Goal: Contribute content

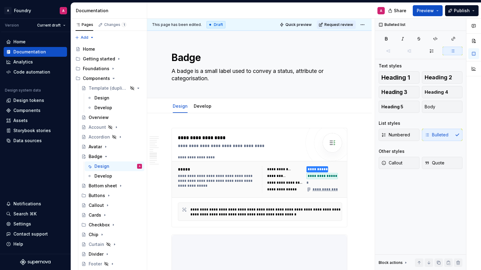
scroll to position [1145, 0]
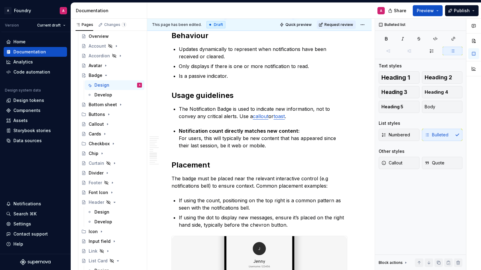
type textarea "*"
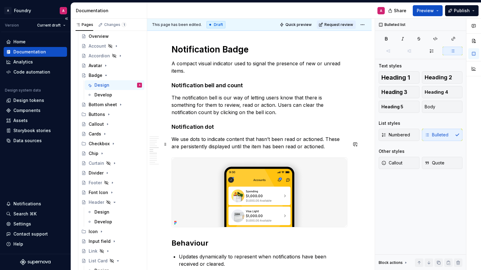
scroll to position [933, 0]
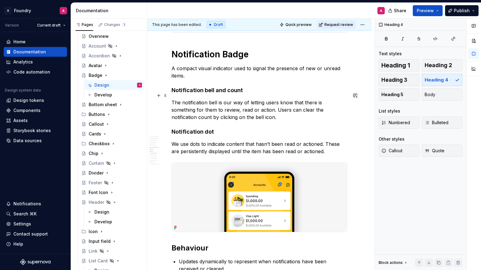
click at [204, 94] on h4 "Notification bell and count" at bounding box center [260, 90] width 176 height 7
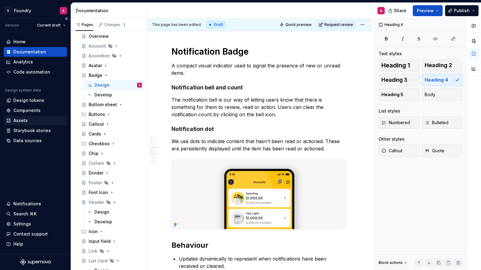
scroll to position [937, 0]
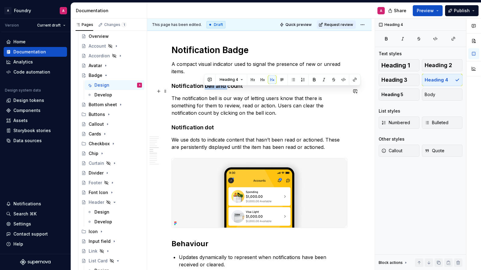
drag, startPoint x: 227, startPoint y: 91, endPoint x: 204, endPoint y: 91, distance: 22.5
click at [204, 90] on h4 "Notification bell and count" at bounding box center [260, 85] width 176 height 7
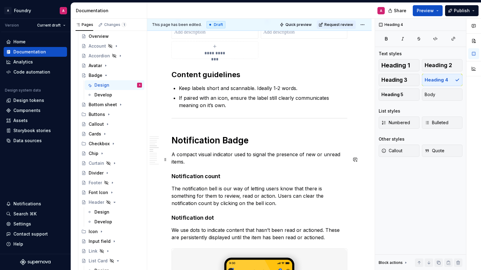
scroll to position [909, 0]
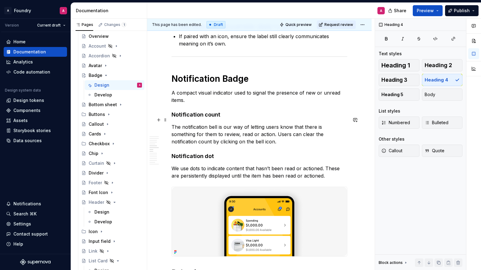
click at [220, 118] on h4 "Notification count" at bounding box center [260, 114] width 176 height 7
click at [172, 131] on p "The notification bell is our way of letting users know that there is something …" at bounding box center [260, 134] width 176 height 22
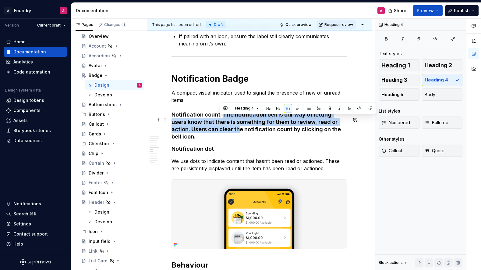
drag, startPoint x: 221, startPoint y: 124, endPoint x: 225, endPoint y: 117, distance: 7.8
click at [222, 118] on h4 "Notification count: The notification bell is our way of letting users know that…" at bounding box center [260, 125] width 176 height 29
click at [445, 98] on button "Body" at bounding box center [442, 94] width 41 height 12
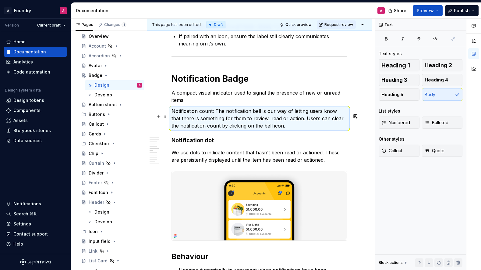
drag, startPoint x: 232, startPoint y: 125, endPoint x: 220, endPoint y: 116, distance: 14.8
click at [232, 125] on p "Notification count: The notification bell is our way of letting users know that…" at bounding box center [260, 118] width 176 height 22
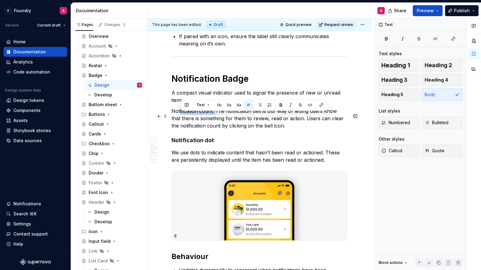
drag, startPoint x: 169, startPoint y: 115, endPoint x: 173, endPoint y: 113, distance: 4.5
click at [172, 115] on div "**********" at bounding box center [260, 69] width 176 height 1701
drag, startPoint x: 239, startPoint y: 126, endPoint x: 223, endPoint y: 120, distance: 17.3
click at [239, 126] on p "Notification count: The notification bell is our way of letting users know that…" at bounding box center [260, 118] width 176 height 22
drag, startPoint x: 214, startPoint y: 116, endPoint x: 182, endPoint y: 113, distance: 32.7
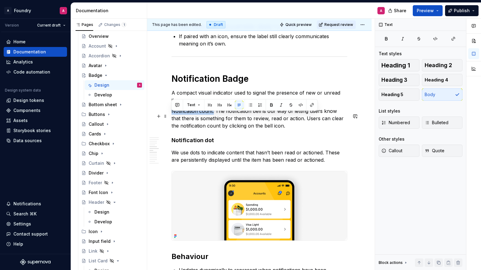
click at [170, 115] on div "**********" at bounding box center [259, 102] width 225 height 1797
click at [388, 37] on icon "button" at bounding box center [386, 38] width 5 height 5
click at [201, 129] on p "Notification count: The notification bell is our way of letting users know that…" at bounding box center [260, 118] width 176 height 22
click at [172, 114] on strong "Notification count:" at bounding box center [195, 111] width 46 height 6
click at [440, 121] on span "Bulleted" at bounding box center [437, 122] width 24 height 6
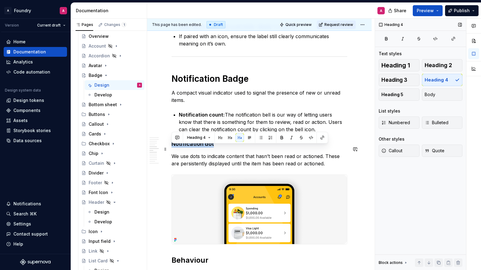
drag, startPoint x: 188, startPoint y: 149, endPoint x: 177, endPoint y: 147, distance: 11.4
click at [172, 147] on h4 "Notification dot" at bounding box center [260, 143] width 176 height 7
drag, startPoint x: 429, startPoint y: 93, endPoint x: 418, endPoint y: 76, distance: 20.3
click at [429, 92] on span "Body" at bounding box center [430, 94] width 11 height 6
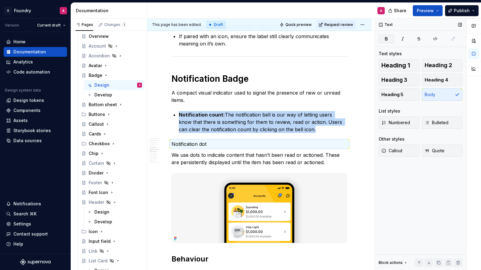
click at [390, 37] on button "button" at bounding box center [386, 38] width 15 height 9
click at [200, 154] on div "**********" at bounding box center [260, 67] width 176 height 1696
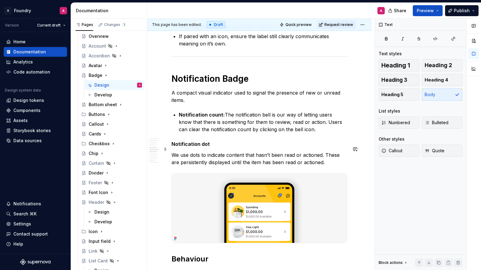
click at [209, 147] on p "Notification dot" at bounding box center [260, 143] width 176 height 7
click at [173, 160] on p "We use dots to indicate content that hasn’t been read or actioned. These are pe…" at bounding box center [260, 158] width 176 height 15
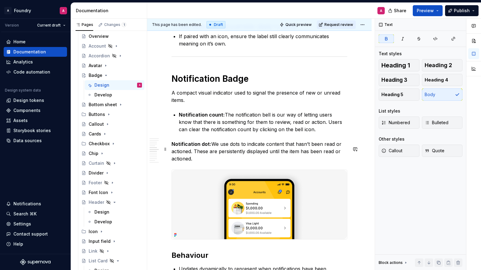
drag, startPoint x: 171, startPoint y: 149, endPoint x: 174, endPoint y: 148, distance: 3.1
click at [172, 147] on strong "Notification dot:" at bounding box center [192, 144] width 40 height 6
click at [434, 120] on span "Bulleted" at bounding box center [437, 122] width 24 height 6
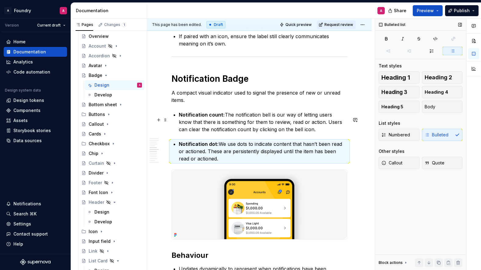
drag, startPoint x: 203, startPoint y: 124, endPoint x: 204, endPoint y: 127, distance: 3.5
click at [203, 124] on p "Notification count: The notification bell is our way of letting users know that…" at bounding box center [263, 122] width 169 height 22
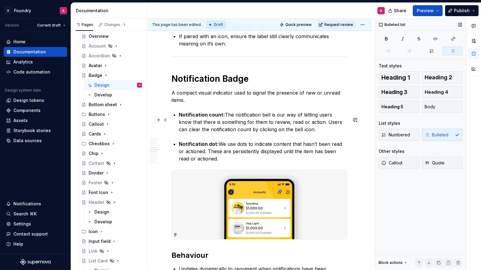
click at [212, 118] on strong "Notification count:" at bounding box center [202, 115] width 46 height 6
click at [211, 147] on strong "Notification dot:" at bounding box center [199, 144] width 40 height 6
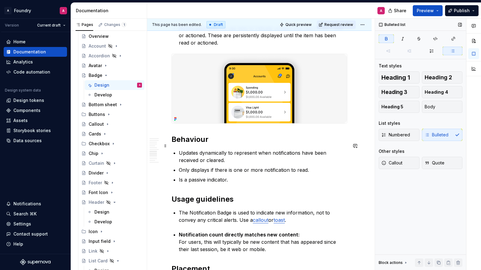
scroll to position [1053, 0]
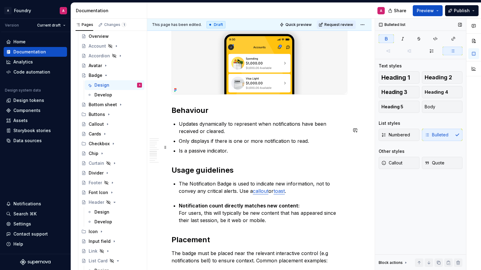
click at [296, 144] on p "Only displays if there is one or more notification to read." at bounding box center [263, 140] width 169 height 7
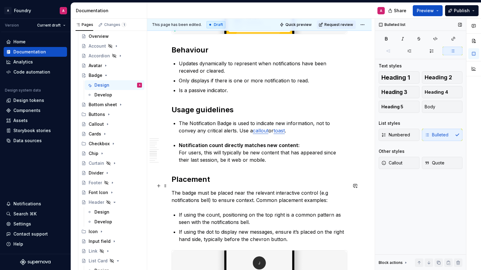
scroll to position [1112, 0]
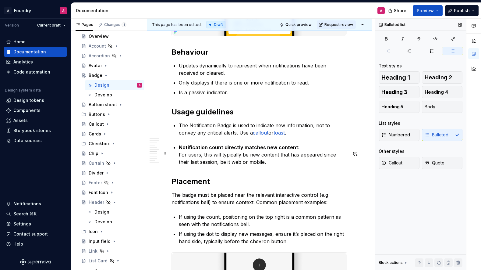
click at [293, 150] on strong "Notification count directly matches new content:" at bounding box center [239, 147] width 121 height 6
click at [258, 165] on p "Notification count directly matches new content For users, this will typically …" at bounding box center [263, 155] width 169 height 22
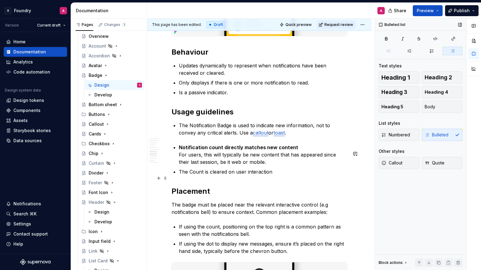
click at [190, 175] on p "The Count is cleared on user interaction" at bounding box center [263, 171] width 169 height 7
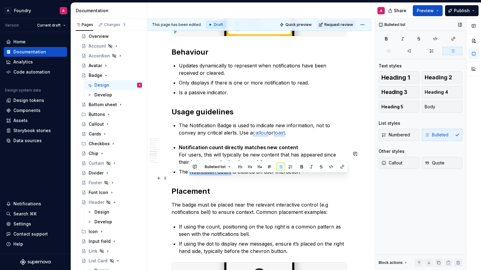
drag, startPoint x: 231, startPoint y: 178, endPoint x: 190, endPoint y: 178, distance: 41.4
click at [190, 175] on p "The Notification Count is cleared on user interaction" at bounding box center [263, 171] width 169 height 7
click at [311, 175] on p "The Notification Count is cleared on user interaction" at bounding box center [263, 171] width 169 height 7
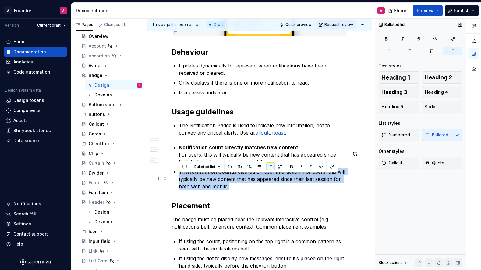
drag, startPoint x: 222, startPoint y: 190, endPoint x: 179, endPoint y: 175, distance: 45.9
click at [179, 174] on p "The Notification Count is cleared on user interaction: For users, this will typ…" at bounding box center [263, 179] width 169 height 22
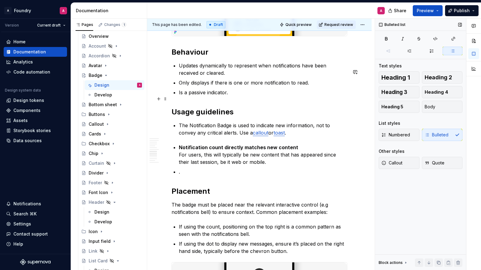
click at [234, 96] on p "Is a passive indicator." at bounding box center [263, 92] width 169 height 7
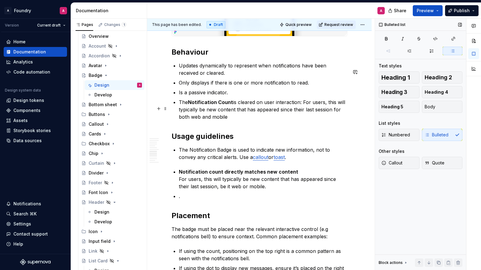
click at [302, 109] on p "The Notification Count is cleared on user interaction: For users, this will typ…" at bounding box center [263, 109] width 169 height 22
drag, startPoint x: 325, startPoint y: 108, endPoint x: 303, endPoint y: 109, distance: 22.3
click at [303, 109] on p "The Notification Count is cleared on user interaction. For users, this will typ…" at bounding box center [263, 109] width 169 height 22
click at [259, 120] on p "The Notification Count is cleared on user interaction. For users, this will typ…" at bounding box center [263, 109] width 169 height 22
click at [304, 114] on p "The Notification Count is cleared on user interaction. For users, this will typ…" at bounding box center [263, 109] width 169 height 22
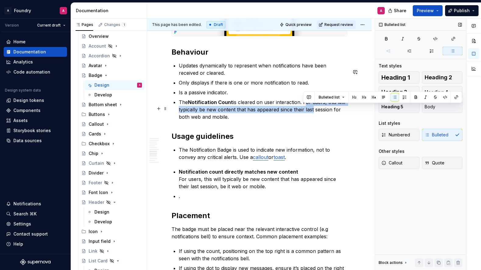
drag, startPoint x: 310, startPoint y: 116, endPoint x: 308, endPoint y: 111, distance: 5.5
click at [303, 108] on p "The Notification Count is cleared on user interaction. For users, this will typ…" at bounding box center [263, 109] width 169 height 22
drag, startPoint x: 314, startPoint y: 114, endPoint x: 260, endPoint y: 118, distance: 54.1
click at [310, 114] on p "The Notification Count is cleared on user interaction. For users, this will typ…" at bounding box center [263, 109] width 169 height 22
drag, startPoint x: 274, startPoint y: 119, endPoint x: 303, endPoint y: 113, distance: 30.1
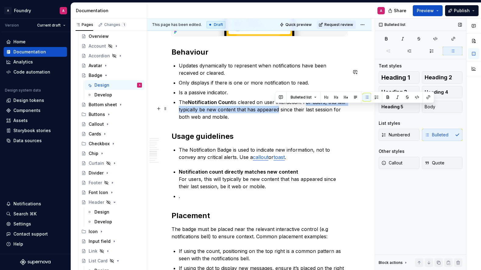
click at [303, 109] on p "The Notification Count is cleared on user interaction. For users, this will typ…" at bounding box center [263, 109] width 169 height 22
drag, startPoint x: 303, startPoint y: 113, endPoint x: 303, endPoint y: 110, distance: 3.1
click at [303, 113] on p "The Notification Count is cleared on user interaction. For users, this will typ…" at bounding box center [263, 109] width 169 height 22
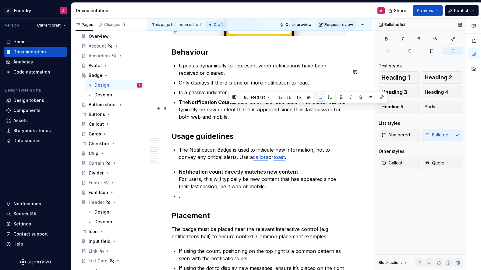
drag, startPoint x: 304, startPoint y: 108, endPoint x: 315, endPoint y: 120, distance: 16.9
click at [315, 120] on p "The Notification Count is cleared on user interaction. For users, this will typ…" at bounding box center [263, 109] width 169 height 22
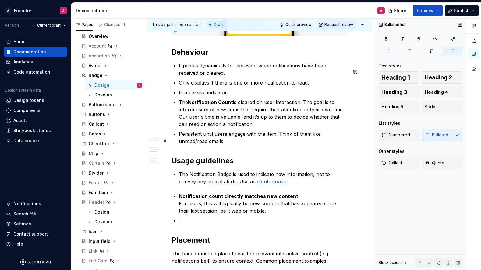
click at [179, 140] on p "Persistent until users engage with the item. Think of them like unread/read ema…" at bounding box center [263, 137] width 169 height 15
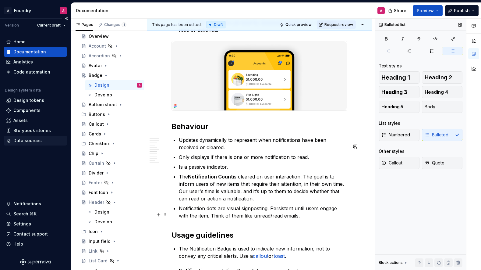
scroll to position [1045, 0]
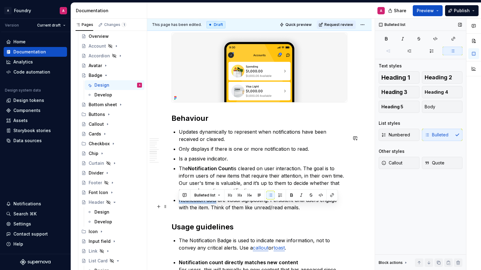
drag, startPoint x: 215, startPoint y: 206, endPoint x: 182, endPoint y: 205, distance: 33.5
click at [180, 206] on p "Notification dots are visual signposting. Persistent until users engage with th…" at bounding box center [263, 203] width 169 height 15
click at [291, 194] on button "button" at bounding box center [291, 195] width 9 height 9
click at [243, 211] on p "Notification dots are visual signposting. Persistent until users engage with th…" at bounding box center [263, 203] width 169 height 15
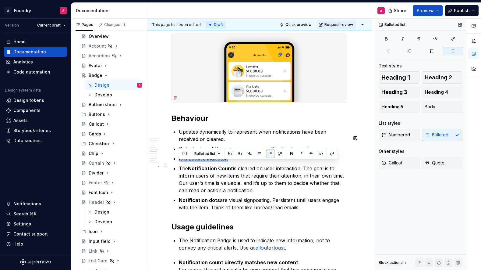
drag, startPoint x: 228, startPoint y: 165, endPoint x: 261, endPoint y: 169, distance: 33.4
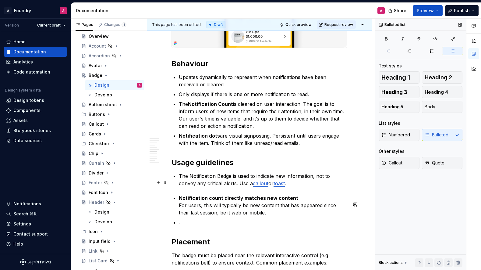
scroll to position [1094, 0]
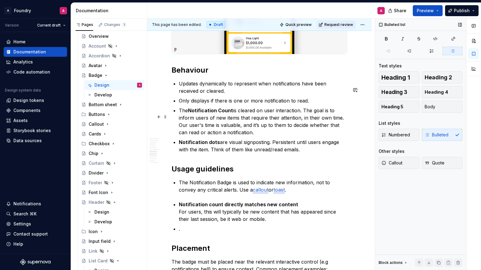
click at [247, 136] on p "The Notification Count is cleared on user interaction. The goal is to inform us…" at bounding box center [263, 121] width 169 height 29
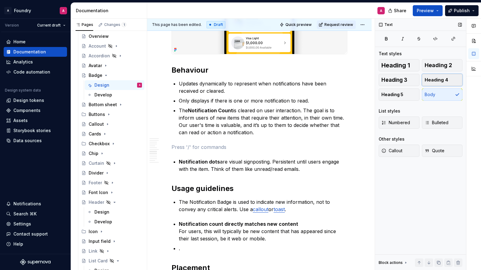
click at [432, 78] on span "Heading 4" at bounding box center [436, 80] width 23 height 6
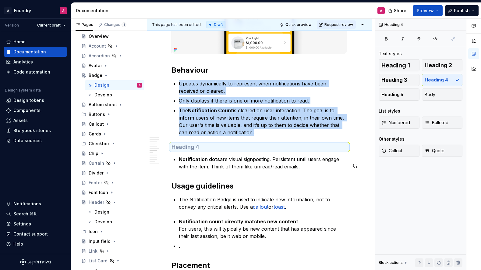
click at [182, 151] on h4 at bounding box center [260, 146] width 176 height 7
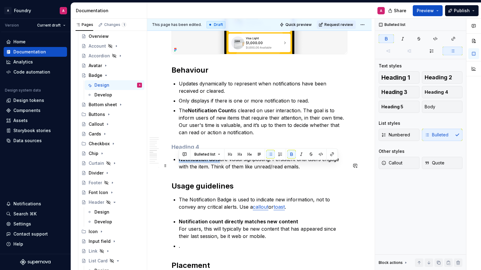
drag, startPoint x: 213, startPoint y: 166, endPoint x: 180, endPoint y: 165, distance: 32.9
click at [180, 165] on p "Notification dots are visual signposting. Persistent until users engage with th…" at bounding box center [263, 162] width 169 height 15
copy strong "Notification dots"
click at [176, 151] on h4 at bounding box center [260, 146] width 176 height 7
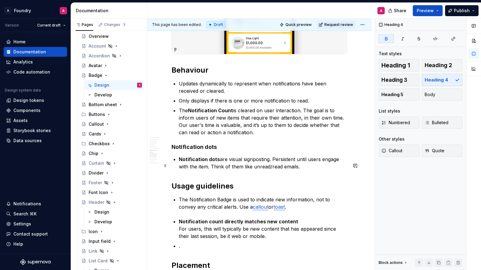
click at [310, 170] on p "Notification dots are visual signposting. Persistent until users engage with th…" at bounding box center [263, 162] width 169 height 15
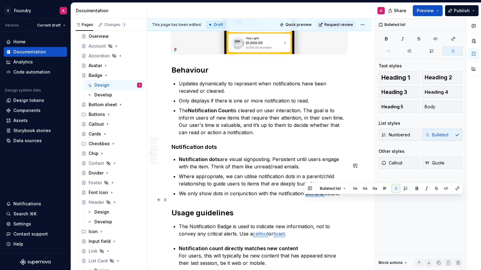
drag, startPoint x: 324, startPoint y: 199, endPoint x: 305, endPoint y: 199, distance: 18.3
click at [305, 197] on p "We only show dots in conjunction with the notification bell and count." at bounding box center [263, 193] width 169 height 7
click at [325, 196] on p "We only show dots in conjunction with the notification count." at bounding box center [263, 193] width 169 height 7
click at [275, 197] on p "We only show dots in conjunction with the notification count." at bounding box center [263, 193] width 169 height 7
drag, startPoint x: 243, startPoint y: 199, endPoint x: 311, endPoint y: 199, distance: 68.6
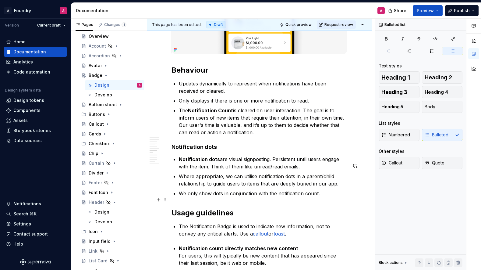
click at [245, 197] on p "We only show dots in conjunction with the notification count." at bounding box center [263, 193] width 169 height 7
click at [322, 197] on p "We only show dots in conjunction with the notification count." at bounding box center [263, 193] width 169 height 7
click at [321, 197] on p "We only show dots in conjunction with the notification count." at bounding box center [263, 193] width 169 height 7
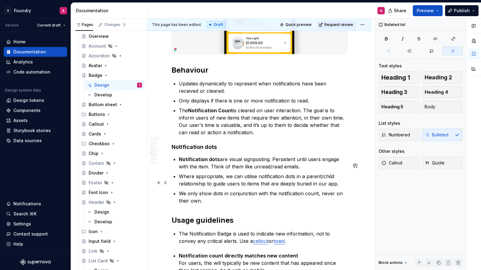
drag, startPoint x: 216, startPoint y: 183, endPoint x: 250, endPoint y: 182, distance: 34.4
click at [215, 183] on p "Where appropriate, we can utilise notification dots in a parent/child relations…" at bounding box center [263, 179] width 169 height 15
click at [258, 182] on p "Where appropriate, we can utilise notification dots in a parent/child relations…" at bounding box center [263, 179] width 169 height 15
click at [234, 162] on p "Notification dots are visual signposting. Persistent until users engage with th…" at bounding box center [263, 162] width 169 height 15
click at [229, 187] on p "Where appropriate, we can utilise notification dots in a parent/child relations…" at bounding box center [263, 179] width 169 height 15
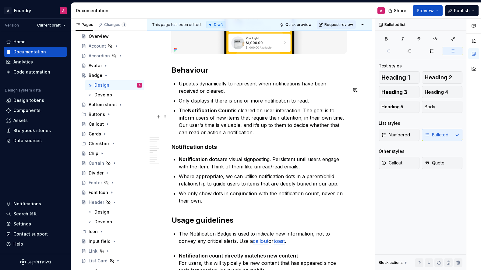
click at [250, 136] on p "The Notification Count is cleared on user interaction. The goal is to inform us…" at bounding box center [263, 121] width 169 height 29
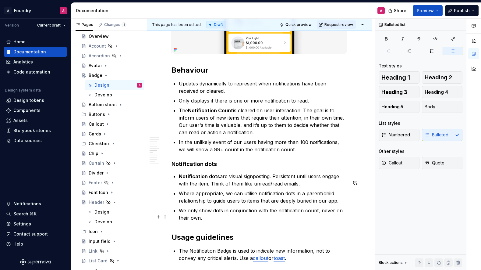
click at [207, 221] on p "We only show dots in conjunction with the notification count, never on their ow…" at bounding box center [263, 214] width 169 height 15
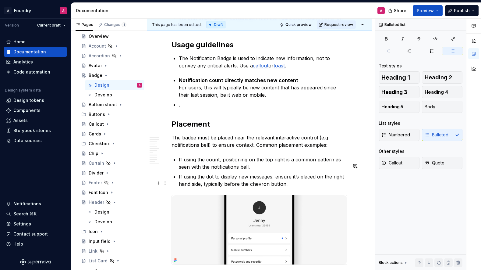
scroll to position [1305, 0]
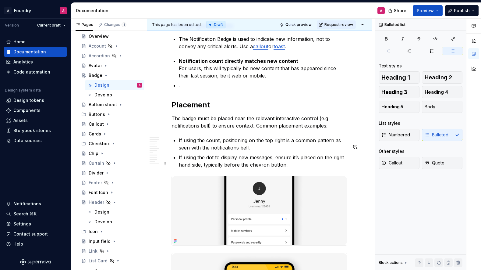
click at [293, 168] on p "If using the dot to display new messages, ensure it’s placed on the right hand …" at bounding box center [263, 161] width 169 height 15
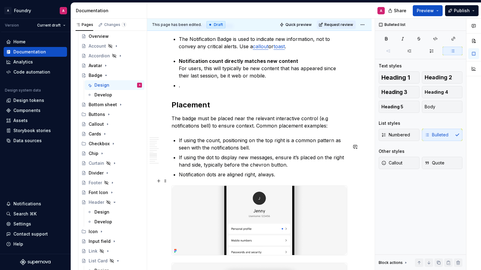
click at [266, 178] on p "Notification dots are aligned right, always." at bounding box center [263, 174] width 169 height 7
click at [227, 178] on p "Notification dots are aligned right, ." at bounding box center [263, 174] width 169 height 7
click at [275, 178] on p "Notification dots are always aligned right, ." at bounding box center [263, 174] width 169 height 7
click at [192, 89] on p "." at bounding box center [263, 85] width 169 height 7
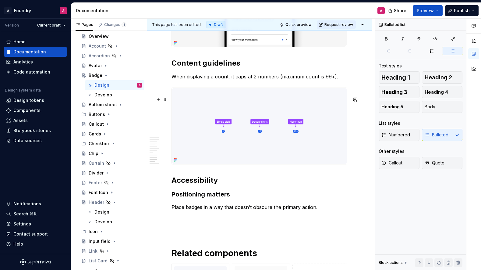
scroll to position [1619, 0]
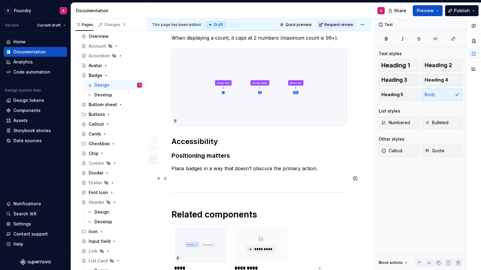
click at [242, 172] on p "Place badges in a way that doesn’t obscure the primary action." at bounding box center [260, 168] width 176 height 7
click at [243, 172] on p "Place badges in a way that doesn’t obscure the primary action." at bounding box center [260, 168] width 176 height 7
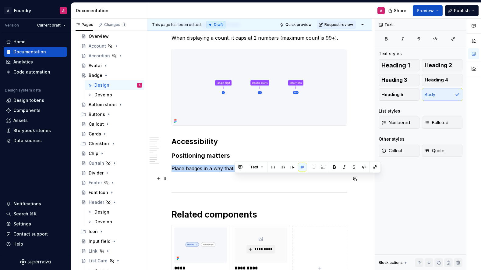
click at [243, 172] on p "Place badges in a way that doesn’t obscure the primary action." at bounding box center [260, 168] width 176 height 7
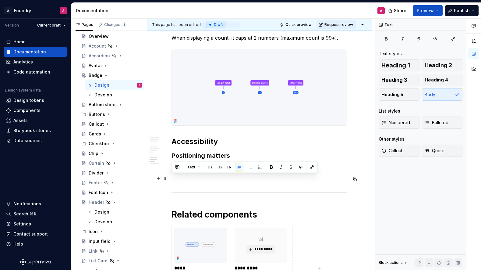
click at [242, 172] on p "Place badges in a way that doesn’t obscure the primary action." at bounding box center [260, 168] width 176 height 7
click at [322, 172] on p "Place badges in a way that doesn’t obscure the primary action." at bounding box center [260, 168] width 176 height 7
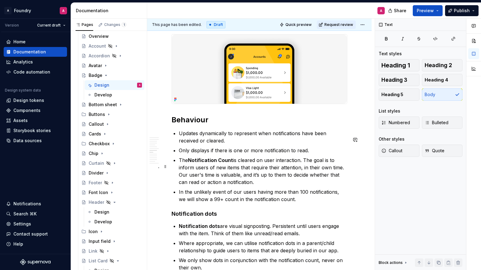
scroll to position [1052, 0]
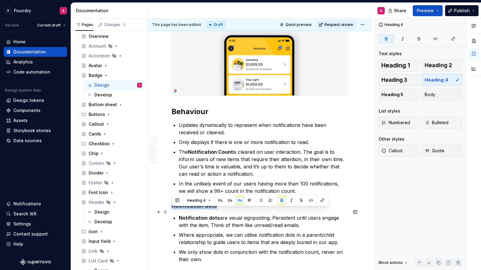
drag, startPoint x: 215, startPoint y: 212, endPoint x: 173, endPoint y: 211, distance: 41.8
click at [172, 208] on strong "Notification dots" at bounding box center [194, 205] width 45 height 6
copy strong "Notification dots"
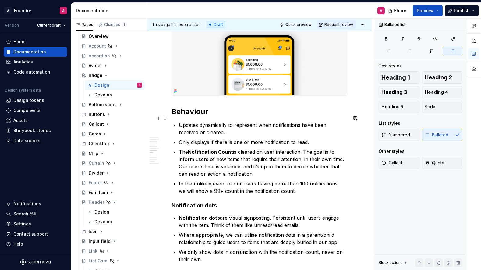
click at [209, 116] on h2 "Behaviour" at bounding box center [260, 112] width 176 height 10
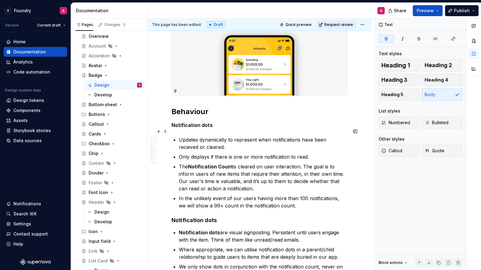
click at [205, 128] on strong "Notification dots" at bounding box center [192, 125] width 41 height 6
click at [204, 128] on strong "Notification dots" at bounding box center [192, 125] width 41 height 6
click at [204, 128] on strong "Notification count" at bounding box center [194, 125] width 44 height 6
click at [207, 223] on strong "Notification dots" at bounding box center [194, 220] width 45 height 6
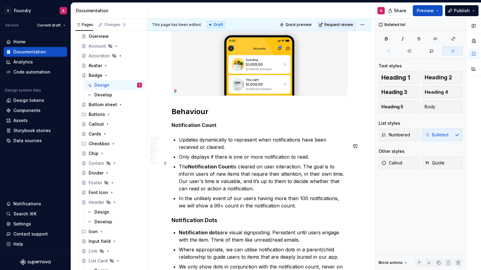
click at [243, 160] on p "Only displays if there is one or more notification to read." at bounding box center [263, 156] width 169 height 7
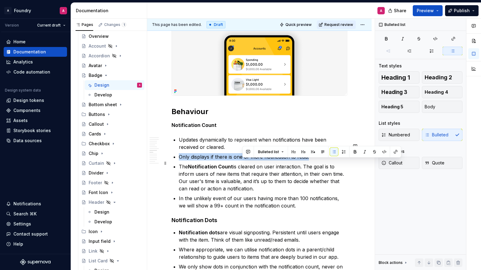
click at [243, 160] on p "Only displays if there is one or more notification to read." at bounding box center [263, 156] width 169 height 7
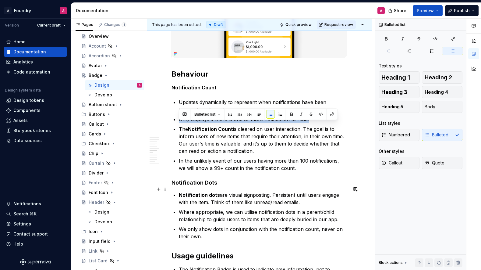
scroll to position [1094, 0]
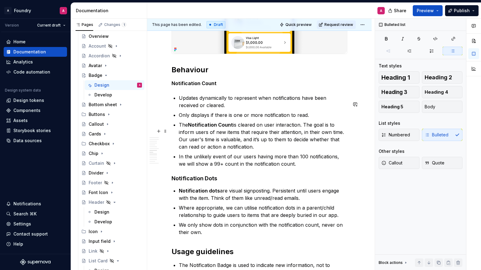
click at [233, 137] on p "The Notification Count is cleared on user interaction. The goal is to inform us…" at bounding box center [263, 135] width 169 height 29
drag, startPoint x: 233, startPoint y: 130, endPoint x: 190, endPoint y: 130, distance: 42.4
click at [190, 130] on p "The Notification Count is cleared on user interaction. The goal is to inform us…" at bounding box center [263, 135] width 169 height 29
drag, startPoint x: 253, startPoint y: 134, endPoint x: 280, endPoint y: 133, distance: 26.8
click at [253, 134] on p "The Notification Count is cleared on user interaction. The goal is to inform us…" at bounding box center [263, 135] width 169 height 29
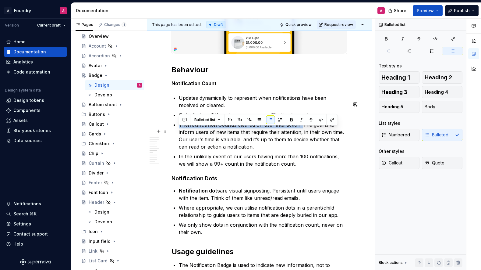
drag, startPoint x: 277, startPoint y: 130, endPoint x: 198, endPoint y: 132, distance: 78.9
click at [184, 127] on p "The Notification Count is cleared on user interaction. The goal is to inform us…" at bounding box center [263, 135] width 169 height 29
click at [305, 144] on p "The Notification Count is cleared on user interaction. The goal is to inform us…" at bounding box center [263, 135] width 169 height 29
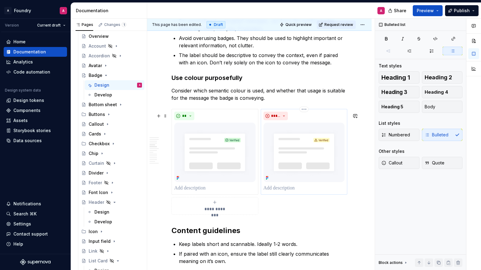
scroll to position [688, 0]
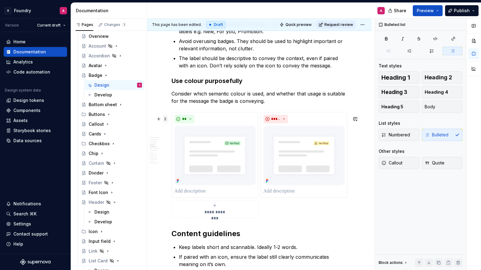
click at [166, 118] on span at bounding box center [165, 119] width 5 height 9
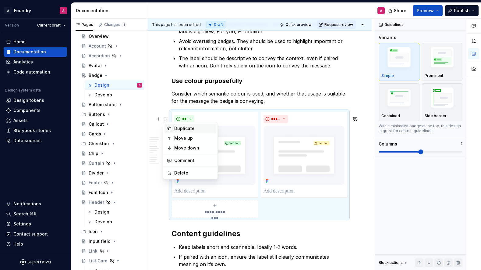
click at [188, 128] on div "Duplicate" at bounding box center [194, 128] width 40 height 6
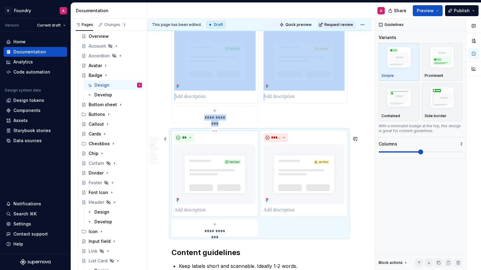
scroll to position [803, 0]
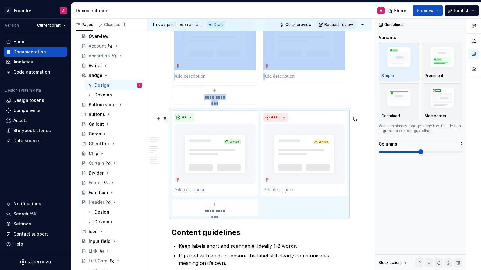
click at [165, 118] on span at bounding box center [165, 118] width 5 height 9
click at [188, 146] on div "Move down" at bounding box center [194, 147] width 40 height 6
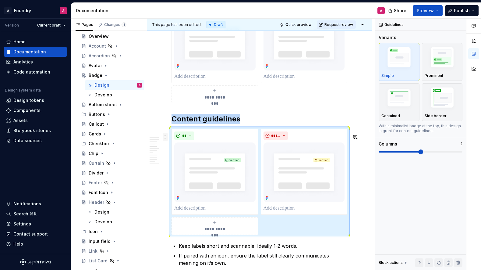
click at [167, 137] on span at bounding box center [165, 137] width 5 height 9
click at [185, 165] on div "Move down" at bounding box center [194, 166] width 40 height 6
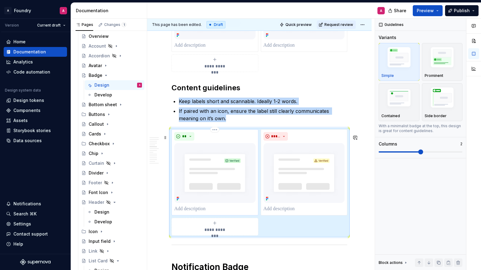
scroll to position [883, 0]
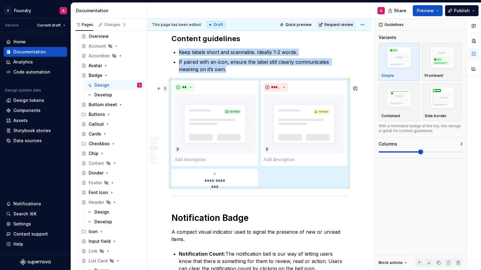
click at [167, 87] on span at bounding box center [165, 88] width 5 height 9
click at [187, 118] on div "Move down" at bounding box center [194, 117] width 40 height 6
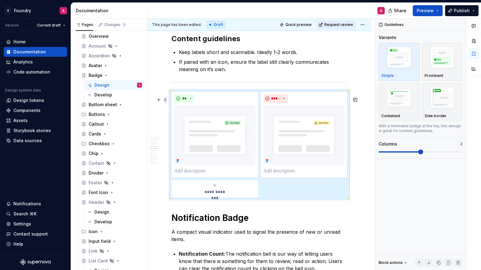
click at [166, 101] on span at bounding box center [165, 99] width 5 height 9
click at [180, 127] on div "Move down" at bounding box center [194, 129] width 40 height 6
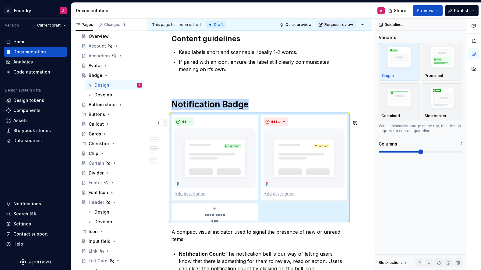
click at [165, 122] on span at bounding box center [165, 123] width 5 height 9
click at [183, 150] on div "Move down" at bounding box center [194, 152] width 40 height 6
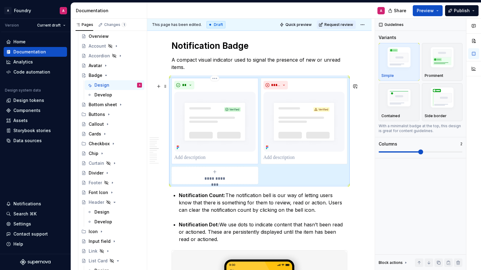
scroll to position [961, 0]
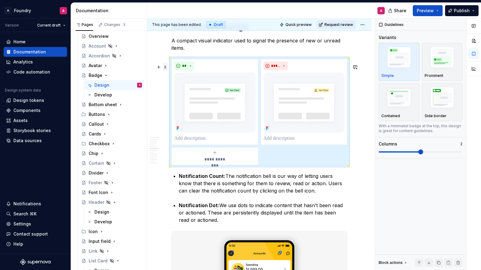
click at [166, 67] on span at bounding box center [165, 67] width 5 height 9
click at [175, 95] on div "Move down" at bounding box center [194, 96] width 40 height 6
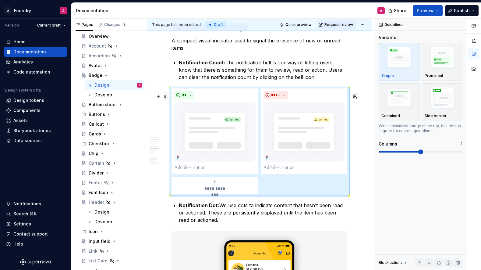
click at [166, 98] on span at bounding box center [165, 96] width 5 height 9
click at [182, 124] on div "Move down" at bounding box center [194, 125] width 40 height 6
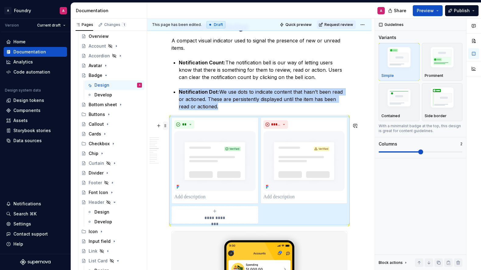
click at [166, 125] on span at bounding box center [165, 125] width 5 height 9
click at [181, 153] on div "Move down" at bounding box center [194, 154] width 40 height 6
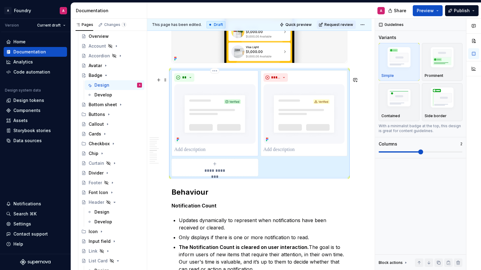
scroll to position [1087, 0]
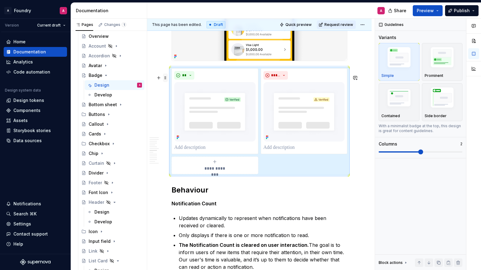
click at [165, 75] on span at bounding box center [165, 77] width 5 height 9
click at [179, 107] on div "Move down" at bounding box center [194, 106] width 40 height 6
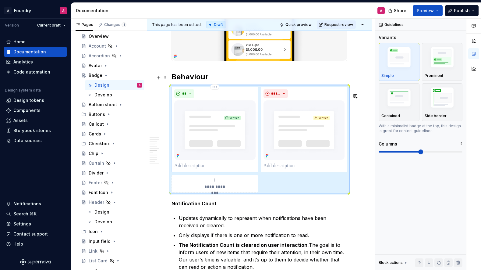
scroll to position [1087, 0]
click at [166, 96] on span at bounding box center [165, 95] width 5 height 9
click at [185, 125] on div "Move down" at bounding box center [194, 124] width 40 height 6
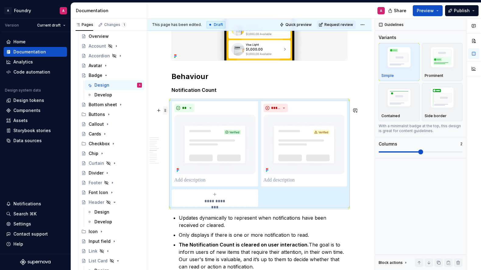
click at [166, 110] on span at bounding box center [165, 110] width 5 height 9
click at [179, 136] on div "Move down" at bounding box center [194, 139] width 40 height 6
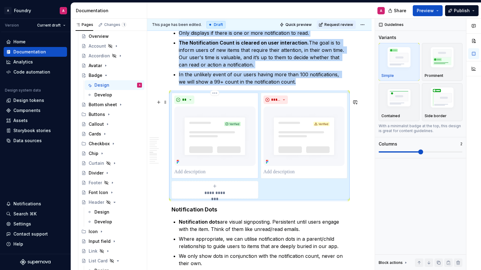
scroll to position [1194, 0]
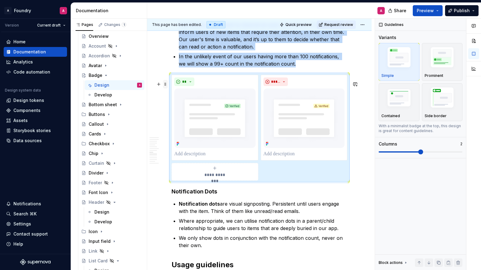
click at [166, 83] on span at bounding box center [165, 84] width 5 height 9
click at [179, 112] on div "Move down" at bounding box center [194, 113] width 40 height 6
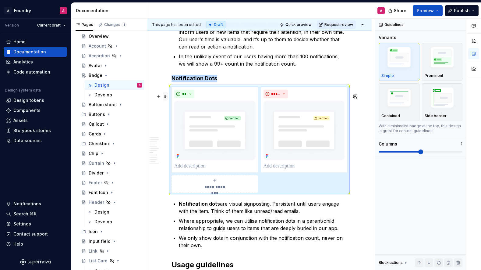
click at [167, 96] on span at bounding box center [165, 96] width 5 height 9
click at [176, 122] on div "Move down" at bounding box center [194, 125] width 40 height 6
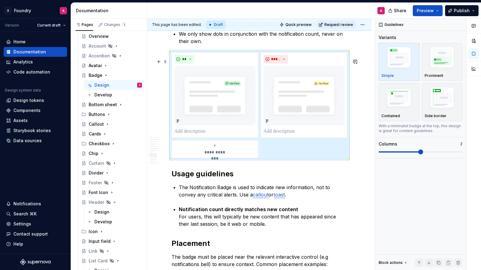
scroll to position [1289, 0]
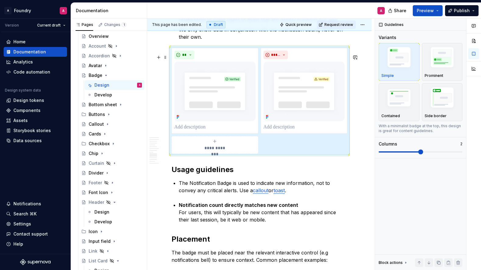
click at [166, 58] on span at bounding box center [165, 57] width 5 height 9
click at [187, 86] on div "Move down" at bounding box center [194, 86] width 40 height 6
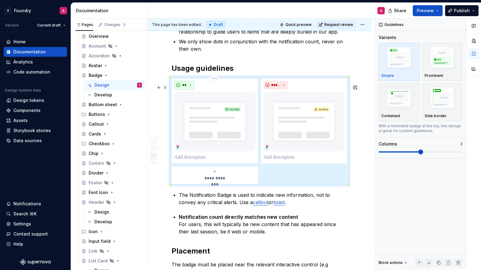
scroll to position [1282, 0]
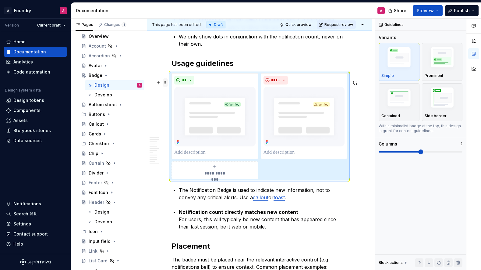
click at [165, 81] on span at bounding box center [165, 82] width 5 height 9
click at [187, 110] on div "Move down" at bounding box center [194, 111] width 40 height 6
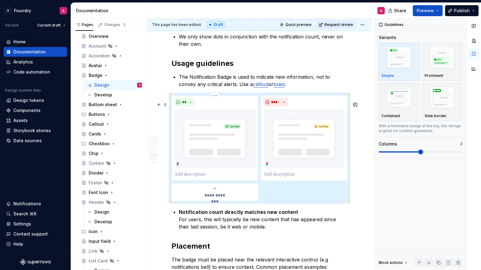
scroll to position [1329, 0]
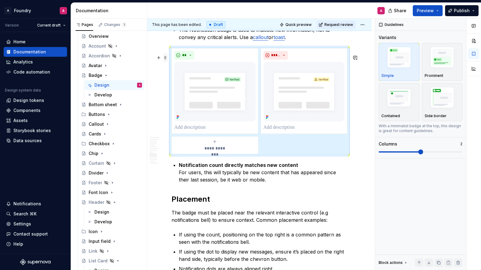
click at [166, 59] on span at bounding box center [165, 57] width 5 height 9
click at [190, 83] on div "Move down" at bounding box center [194, 86] width 40 height 6
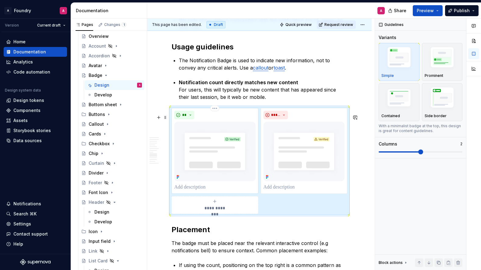
scroll to position [1297, 0]
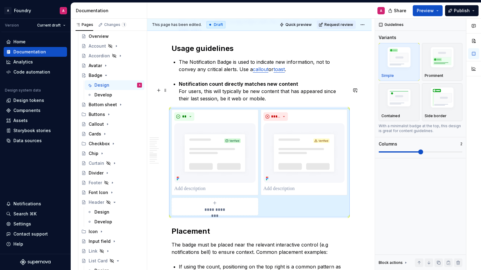
click at [293, 90] on p "Notification count directly matches new content For users, this will typically …" at bounding box center [263, 91] width 169 height 22
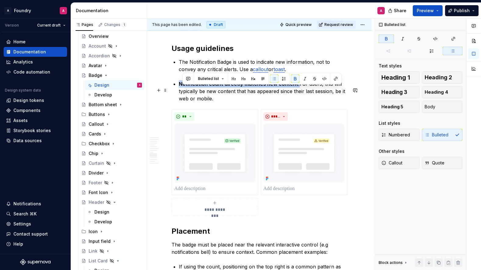
drag, startPoint x: 294, startPoint y: 90, endPoint x: 179, endPoint y: 88, distance: 114.9
click at [179, 87] on strong "Notification count directly matches new content." at bounding box center [239, 84] width 121 height 6
drag, startPoint x: 388, startPoint y: 35, endPoint x: 306, endPoint y: 47, distance: 82.4
click at [387, 35] on button "button" at bounding box center [386, 38] width 15 height 9
click at [205, 97] on p "Notification count directly matches new content. For users, this will typically…" at bounding box center [263, 91] width 169 height 22
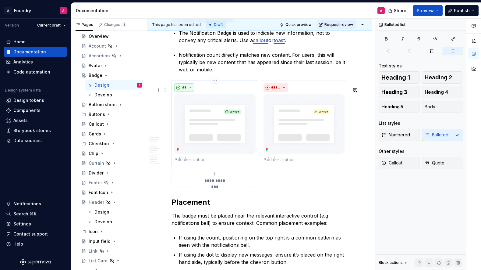
scroll to position [1319, 0]
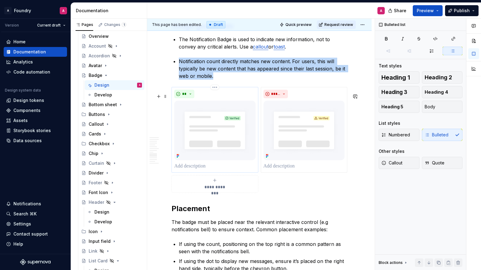
click at [213, 150] on img at bounding box center [214, 130] width 81 height 59
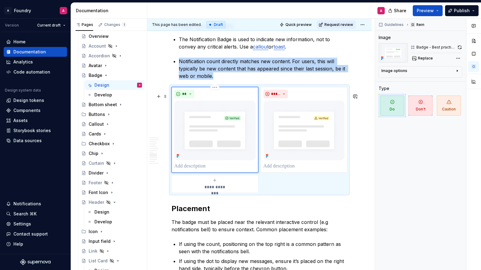
click at [231, 122] on img at bounding box center [214, 130] width 81 height 59
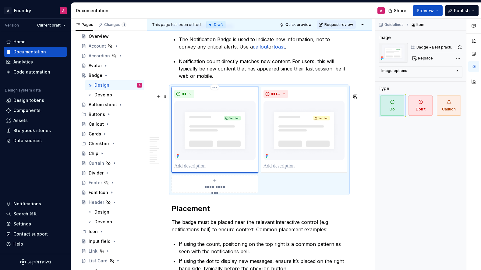
click at [214, 98] on div "**" at bounding box center [214, 94] width 81 height 9
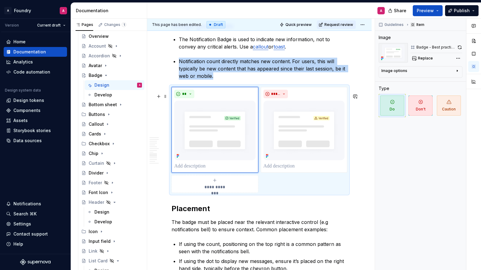
click at [208, 186] on div "**********" at bounding box center [214, 184] width 81 height 12
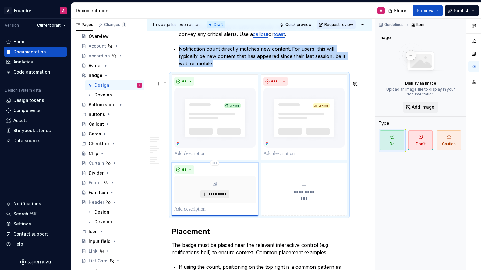
scroll to position [1338, 0]
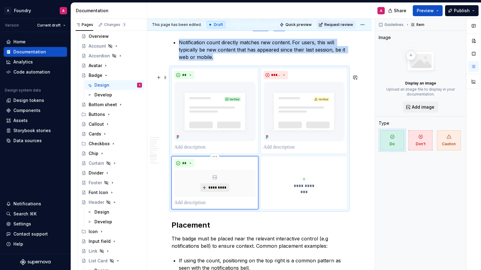
click at [215, 190] on span "*********" at bounding box center [217, 187] width 19 height 5
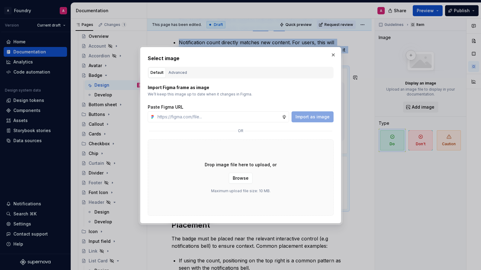
type textarea "*"
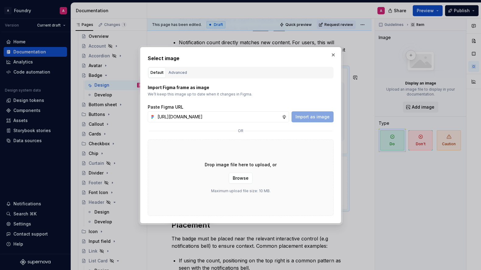
scroll to position [0, 201]
type input "[URL][DOMAIN_NAME]"
click at [311, 117] on span "Import as image" at bounding box center [313, 117] width 34 height 6
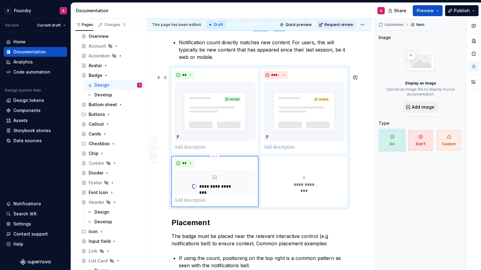
type textarea "*"
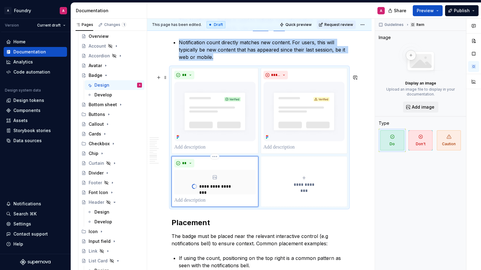
click at [300, 187] on span "**********" at bounding box center [304, 184] width 28 height 6
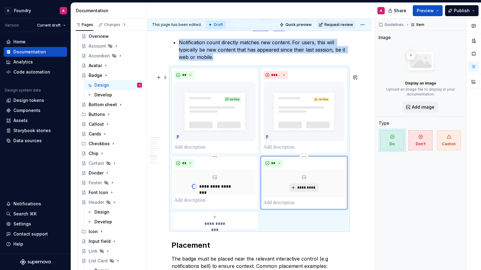
click at [307, 190] on span "*********" at bounding box center [306, 187] width 19 height 5
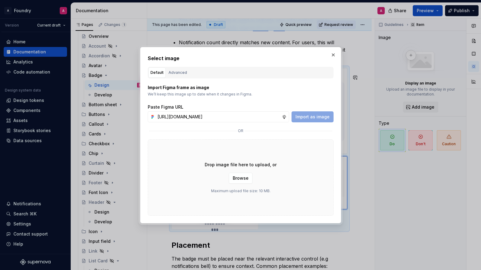
scroll to position [0, 202]
type input "[URL][DOMAIN_NAME]"
click at [310, 116] on span "Import as image" at bounding box center [313, 117] width 34 height 6
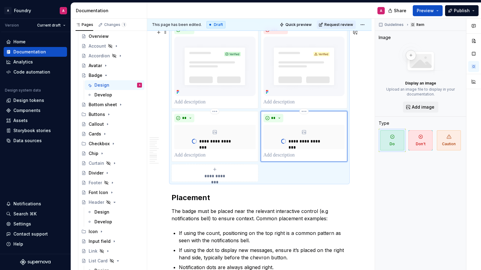
scroll to position [1425, 0]
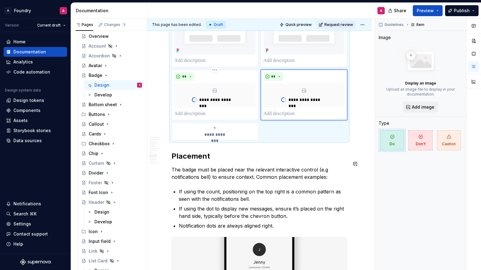
click at [229, 137] on div "**********" at bounding box center [214, 131] width 81 height 12
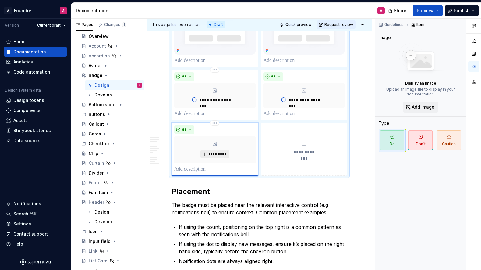
click at [218, 156] on span "*********" at bounding box center [217, 153] width 19 height 5
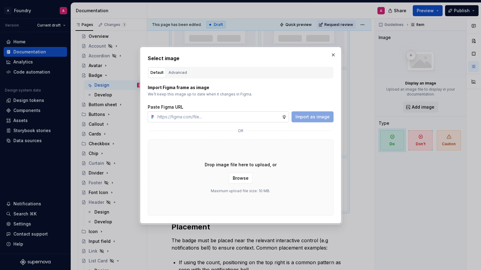
click at [201, 119] on input "text" at bounding box center [218, 116] width 127 height 11
paste input "[URL][DOMAIN_NAME]"
type input "[URL][DOMAIN_NAME]"
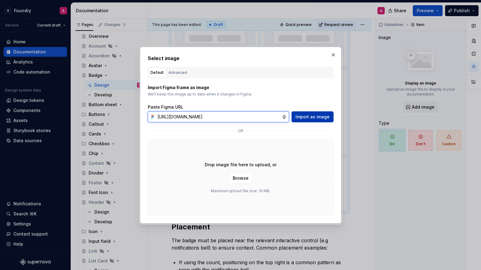
scroll to position [0, 204]
click at [309, 117] on span "Import as image" at bounding box center [313, 117] width 34 height 6
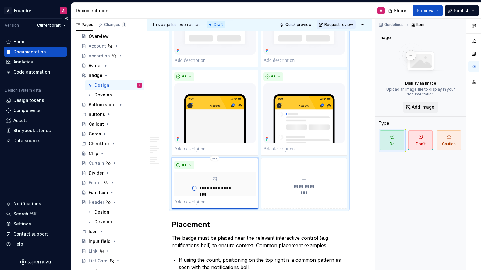
type textarea "*"
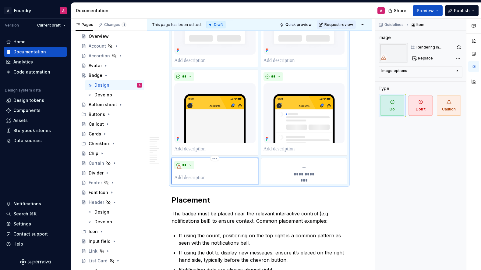
click at [298, 177] on span "**********" at bounding box center [304, 174] width 28 height 6
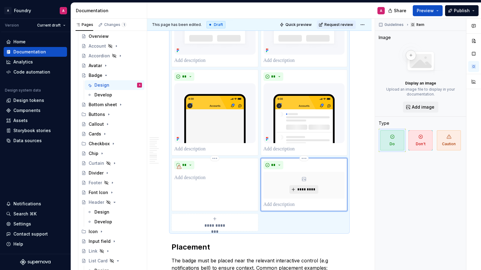
click at [307, 192] on span "*********" at bounding box center [306, 189] width 19 height 5
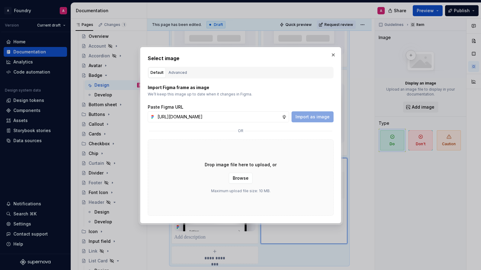
scroll to position [0, 203]
type input "[URL][DOMAIN_NAME]"
click at [317, 113] on button "Import as image" at bounding box center [313, 116] width 42 height 11
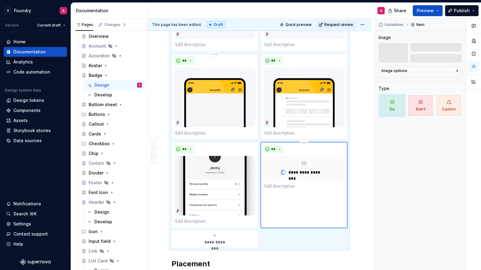
click at [242, 77] on img at bounding box center [214, 96] width 81 height 59
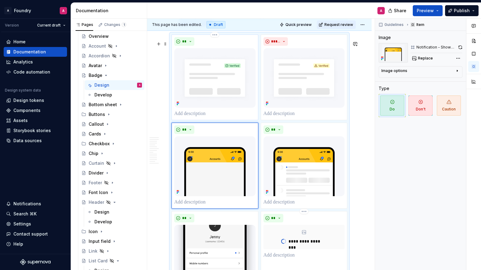
scroll to position [1363, 0]
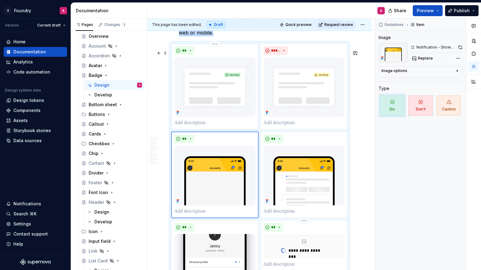
click at [243, 55] on div "**" at bounding box center [214, 50] width 81 height 9
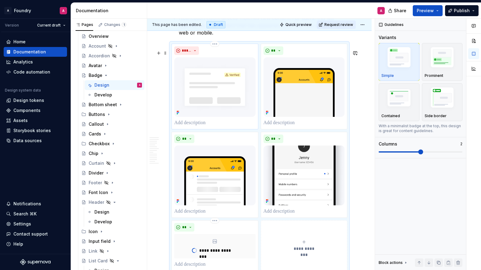
click at [240, 52] on div "*****" at bounding box center [215, 87] width 87 height 86
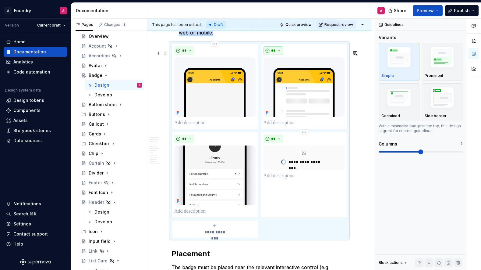
scroll to position [1363, 0]
click at [279, 55] on button "**" at bounding box center [274, 50] width 20 height 9
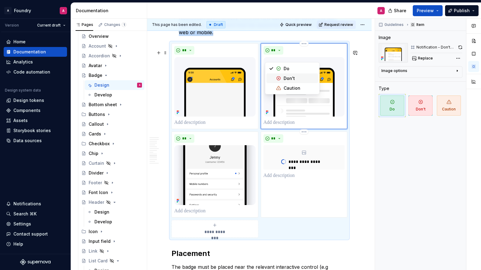
click at [285, 76] on div "Don't" at bounding box center [289, 78] width 11 height 6
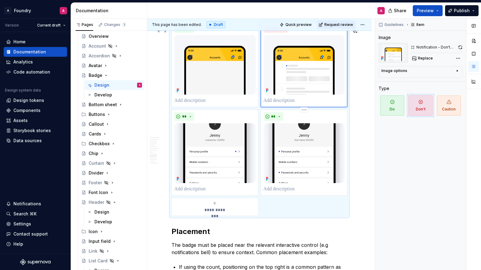
scroll to position [1391, 0]
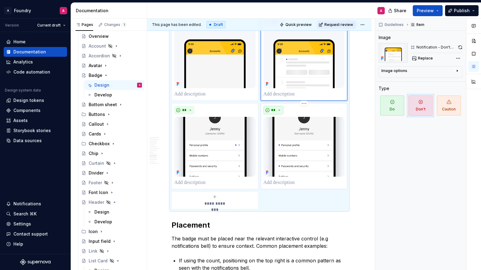
click at [280, 114] on button "**" at bounding box center [274, 110] width 20 height 9
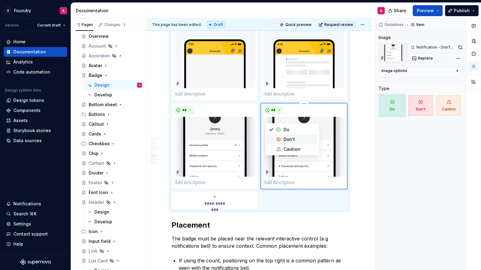
click at [285, 139] on div "Don't" at bounding box center [289, 139] width 11 height 6
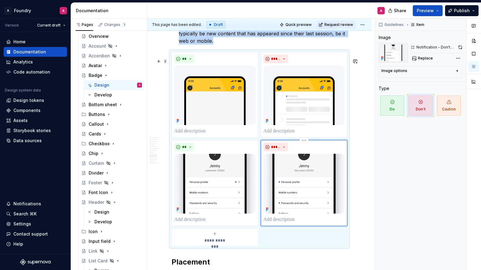
scroll to position [1354, 0]
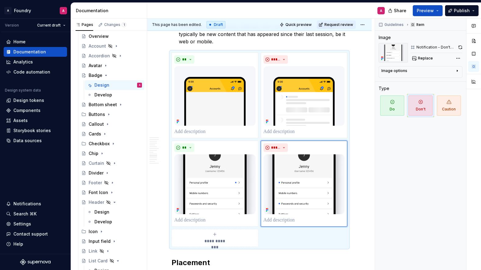
drag, startPoint x: 376, startPoint y: 196, endPoint x: 366, endPoint y: 196, distance: 9.8
click at [376, 196] on div "Guidelines Item Image Notification - Don't show notification when selected Repl…" at bounding box center [420, 144] width 91 height 251
drag, startPoint x: 359, startPoint y: 195, endPoint x: 232, endPoint y: 235, distance: 132.7
click at [191, 224] on p at bounding box center [214, 219] width 81 height 7
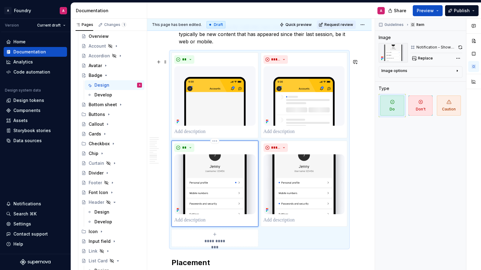
type textarea "*"
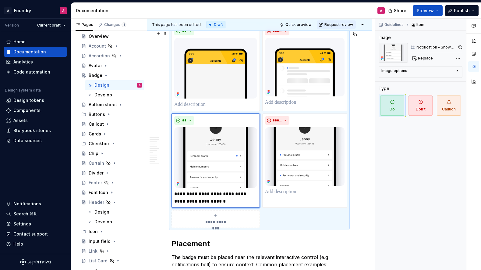
scroll to position [1384, 0]
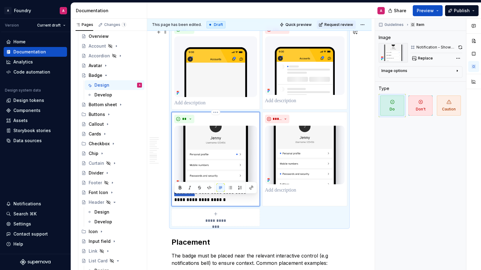
drag, startPoint x: 194, startPoint y: 199, endPoint x: 173, endPoint y: 197, distance: 21.4
click at [173, 197] on div "**********" at bounding box center [216, 159] width 88 height 94
click at [226, 198] on p "**********" at bounding box center [215, 196] width 83 height 15
click at [185, 203] on p "**********" at bounding box center [215, 196] width 83 height 15
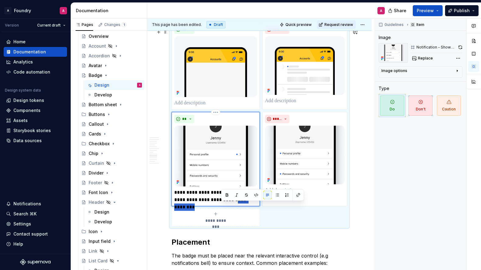
drag, startPoint x: 249, startPoint y: 207, endPoint x: 221, endPoint y: 207, distance: 28.0
click at [221, 203] on p "**********" at bounding box center [215, 196] width 83 height 15
click at [187, 203] on p "**********" at bounding box center [215, 196] width 83 height 15
click at [205, 203] on p "**********" at bounding box center [215, 196] width 83 height 15
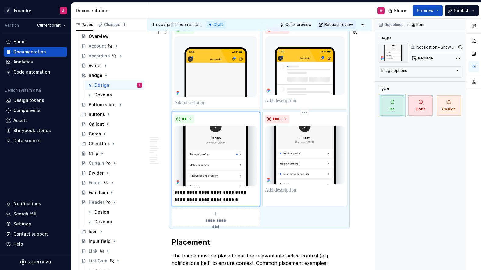
click at [284, 194] on p at bounding box center [305, 189] width 80 height 7
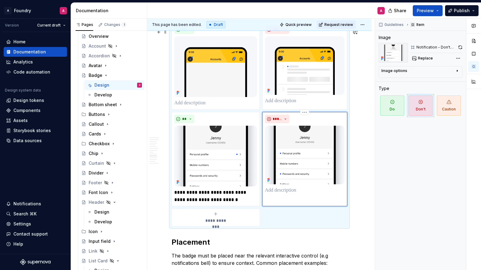
type textarea "*"
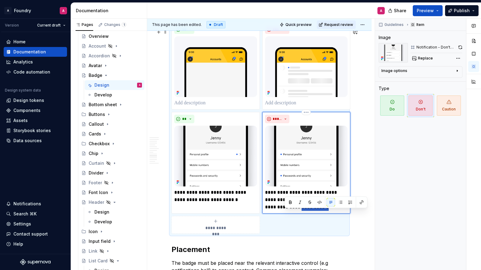
drag, startPoint x: 301, startPoint y: 215, endPoint x: 284, endPoint y: 213, distance: 17.1
click at [284, 211] on p "**********" at bounding box center [306, 200] width 83 height 22
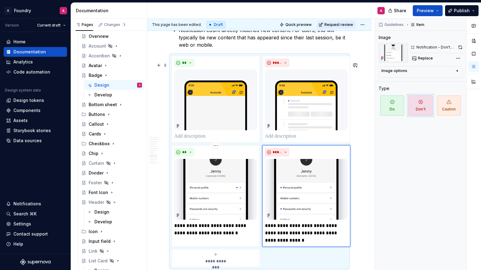
scroll to position [1350, 0]
click at [279, 140] on p at bounding box center [306, 136] width 83 height 7
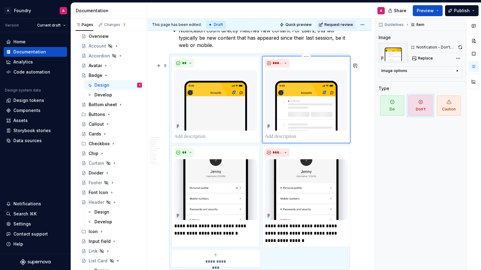
type textarea "*"
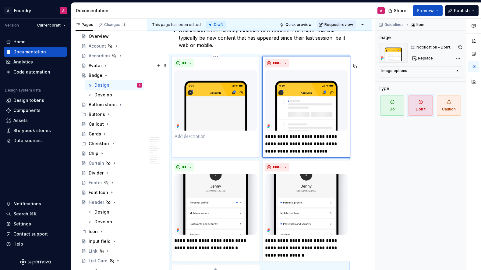
click at [195, 140] on p at bounding box center [215, 136] width 83 height 7
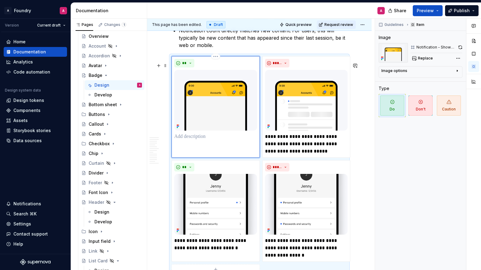
type textarea "*"
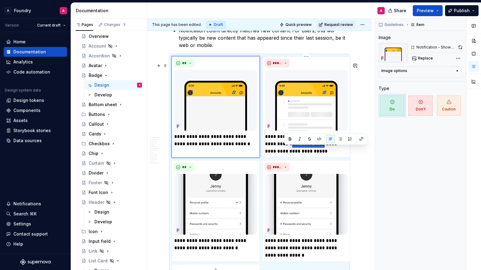
drag, startPoint x: 312, startPoint y: 150, endPoint x: 283, endPoint y: 150, distance: 29.0
click at [282, 150] on p "**********" at bounding box center [306, 144] width 83 height 22
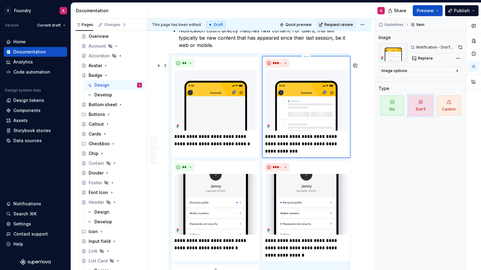
click at [308, 150] on p "**********" at bounding box center [306, 144] width 83 height 22
click at [285, 150] on p "**********" at bounding box center [306, 144] width 83 height 22
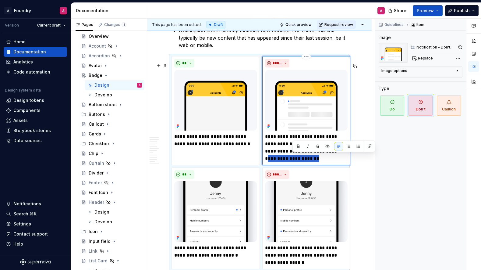
drag, startPoint x: 328, startPoint y: 163, endPoint x: 322, endPoint y: 156, distance: 9.3
click at [322, 156] on p "**********" at bounding box center [306, 147] width 83 height 29
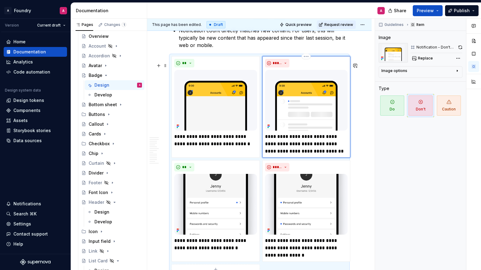
click at [305, 148] on p "**********" at bounding box center [306, 144] width 83 height 22
drag, startPoint x: 396, startPoint y: 168, endPoint x: 381, endPoint y: 166, distance: 14.7
click at [396, 168] on div "Guidelines Item Image Notification - Don't show notification when selected Repl…" at bounding box center [420, 144] width 91 height 251
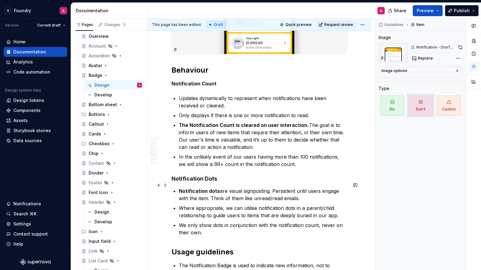
scroll to position [1116, 0]
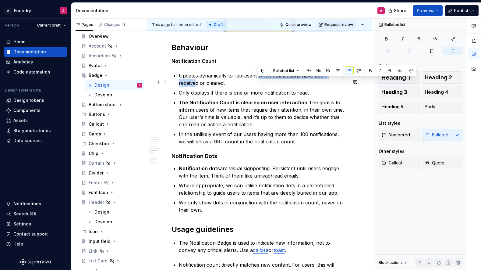
drag, startPoint x: 259, startPoint y: 83, endPoint x: 335, endPoint y: 82, distance: 75.6
click at [342, 81] on p "Updates dynamically to represent when notifications have been received or clear…" at bounding box center [263, 79] width 169 height 15
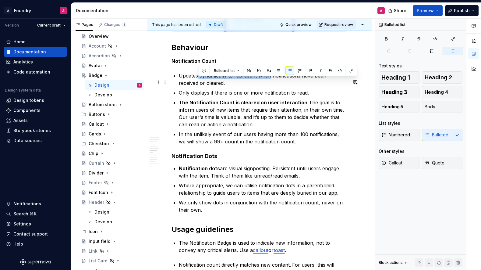
drag, startPoint x: 214, startPoint y: 81, endPoint x: 270, endPoint y: 80, distance: 56.1
click at [270, 80] on p "Updates dynamically to represent when notifications have been received or clear…" at bounding box center [263, 79] width 169 height 15
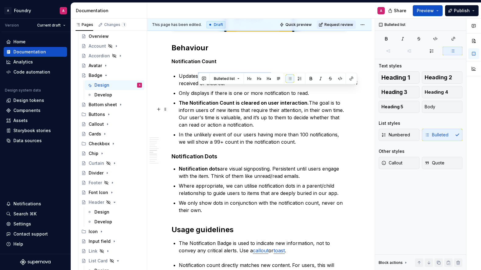
scroll to position [1101, 0]
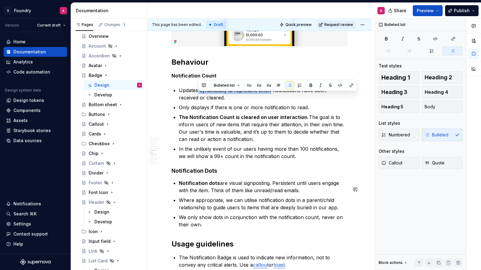
click at [357, 182] on div "**********" at bounding box center [259, 92] width 225 height 2160
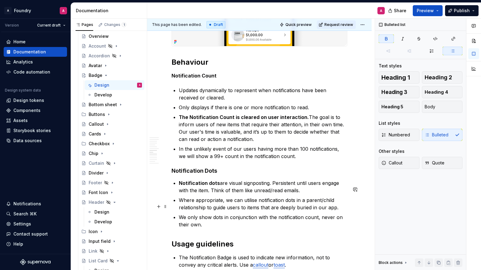
click at [368, 203] on div "**********" at bounding box center [259, 92] width 225 height 2160
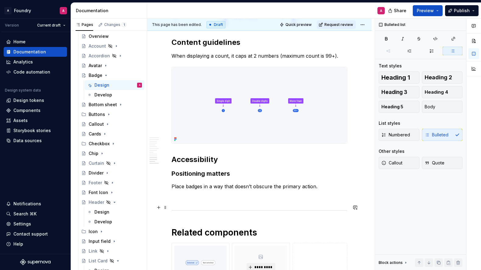
scroll to position [1864, 0]
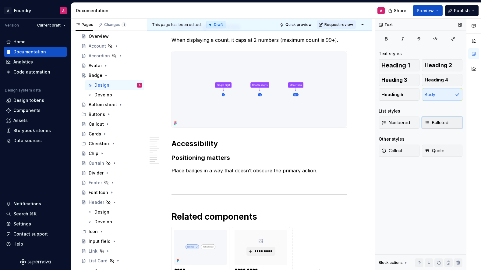
click at [431, 119] on button "Bulleted" at bounding box center [442, 122] width 41 height 12
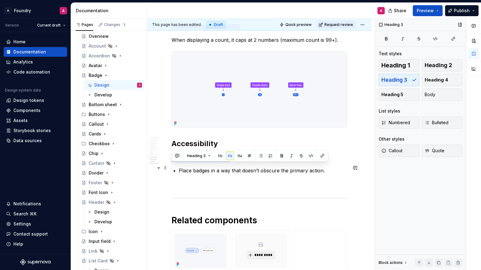
drag, startPoint x: 229, startPoint y: 169, endPoint x: 171, endPoint y: 167, distance: 58.8
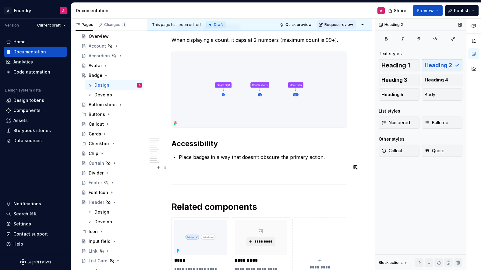
click at [327, 161] on p "Place badges in a way that doesn’t obscure the primary action." at bounding box center [263, 156] width 169 height 7
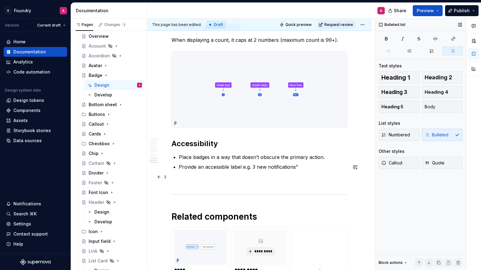
click at [254, 170] on p "Provide an accessible label e.g. 3 new notifications”" at bounding box center [263, 166] width 169 height 7
click at [304, 170] on p "Provide an accessible label e.g. “3 new notifications”" at bounding box center [263, 166] width 169 height 7
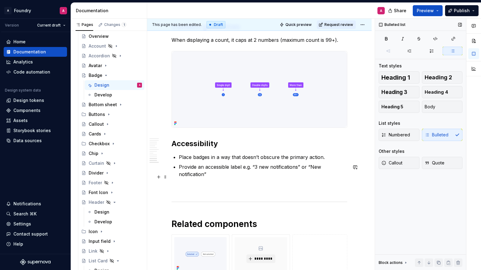
click at [262, 177] on p "Provide an accessible label e.g. “3 new notifications” or “New notification”" at bounding box center [263, 170] width 169 height 15
click at [288, 177] on p "Provide an accessible label e.g. “3 New notifications” or “New notification”" at bounding box center [263, 170] width 169 height 15
click at [299, 176] on p "Provide an accessible label e.g. “3 New notifications” or “New notification”" at bounding box center [263, 170] width 169 height 15
click at [265, 177] on p "Provide an accessible label e.g. “3 New notifications” or “New notification”" at bounding box center [263, 170] width 169 height 15
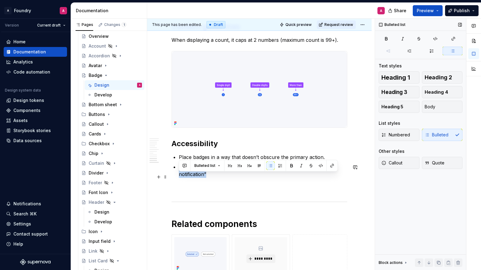
click at [265, 177] on p "Provide an accessible label e.g. “3 New notifications” or “New notification”" at bounding box center [263, 170] width 169 height 15
click at [289, 176] on p "Provide an accessible label e.g. “3 New notifications” or “New notification”" at bounding box center [263, 170] width 169 height 15
click at [212, 178] on p "Provide an accessible label e.g. “3 New notifications” or “New notification”" at bounding box center [263, 170] width 169 height 15
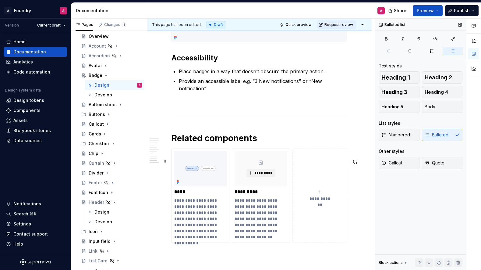
scroll to position [1950, 0]
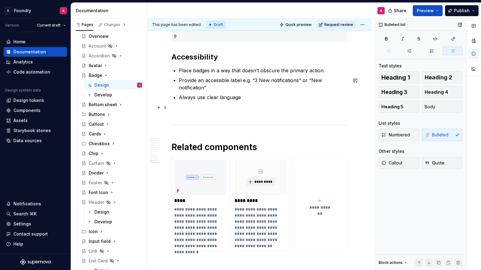
click at [216, 101] on p "Always use clear language" at bounding box center [263, 97] width 169 height 7
click at [217, 101] on p "Always use clear language" at bounding box center [263, 97] width 169 height 7
click at [268, 101] on p "Always use clear, concise language" at bounding box center [263, 97] width 169 height 7
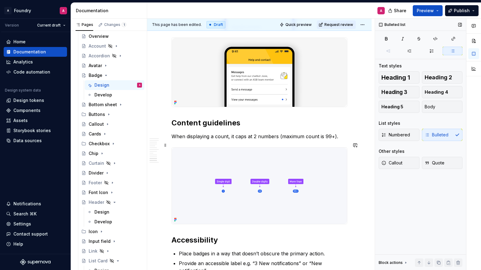
scroll to position [1812, 0]
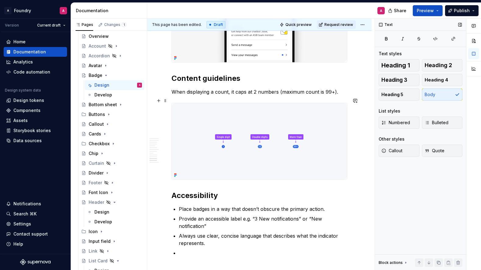
click at [261, 95] on p "When displaying a count, it caps at 2 numbers (maximum count is 99+)." at bounding box center [260, 91] width 176 height 7
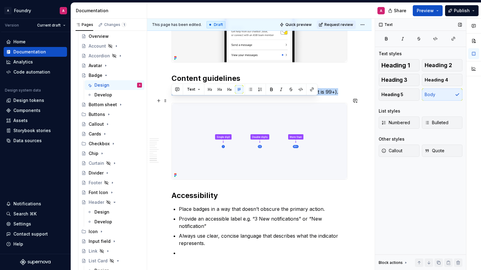
click at [261, 95] on p "When displaying a count, it caps at 2 numbers (maximum count is 99+)." at bounding box center [260, 91] width 176 height 7
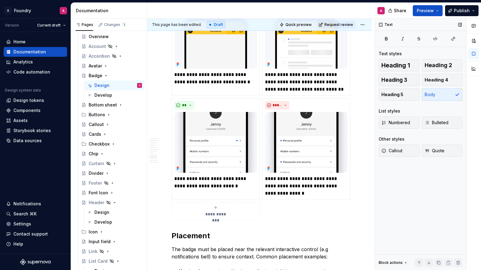
scroll to position [1430, 0]
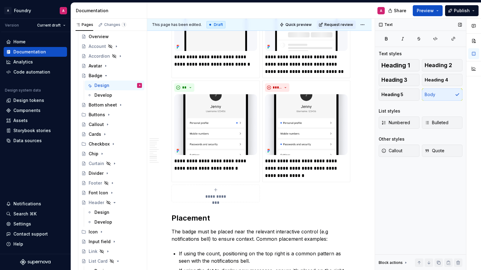
click at [212, 197] on div "**********" at bounding box center [215, 193] width 83 height 12
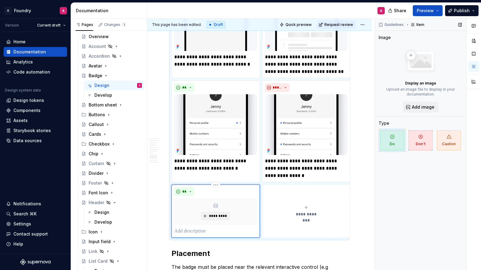
scroll to position [1432, 0]
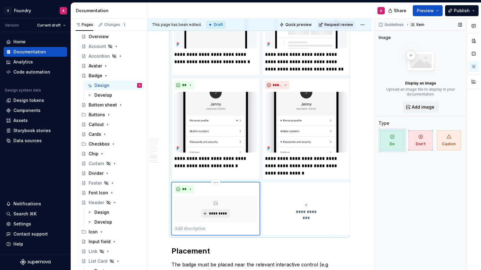
click at [220, 216] on span "*********" at bounding box center [218, 213] width 19 height 5
type textarea "*"
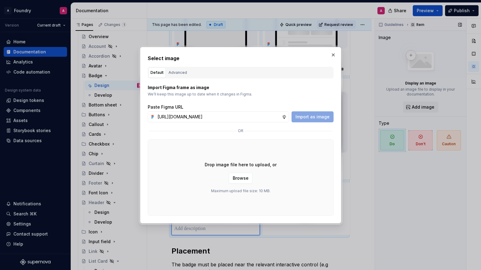
scroll to position [0, 202]
type input "[URL][DOMAIN_NAME]"
click at [310, 114] on span "Import as image" at bounding box center [313, 117] width 34 height 6
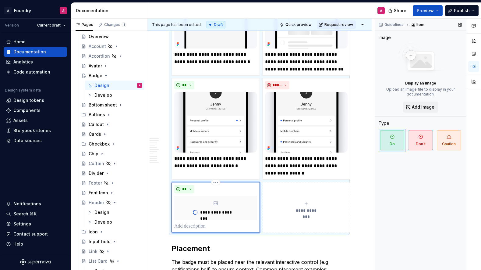
type textarea "*"
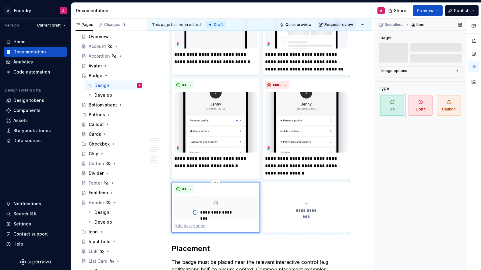
click at [307, 206] on icon "submit" at bounding box center [306, 203] width 5 height 5
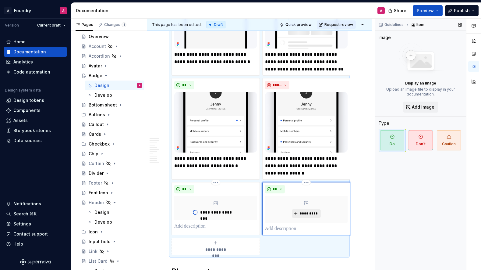
click at [304, 216] on span "*********" at bounding box center [309, 213] width 19 height 5
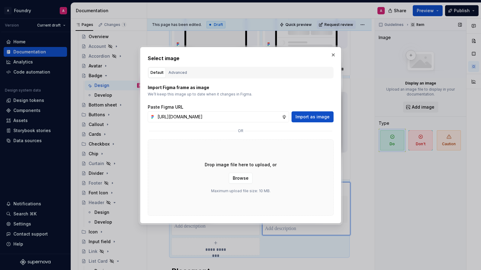
scroll to position [0, 203]
type input "[URL][DOMAIN_NAME]"
drag, startPoint x: 306, startPoint y: 115, endPoint x: 289, endPoint y: 128, distance: 21.3
click at [306, 115] on span "Import as image" at bounding box center [313, 117] width 34 height 6
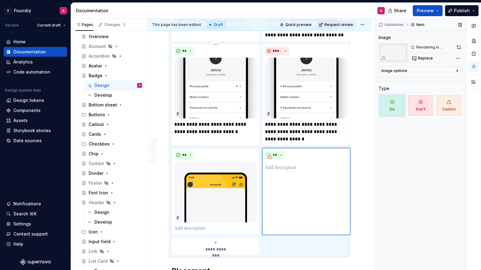
scroll to position [1489, 0]
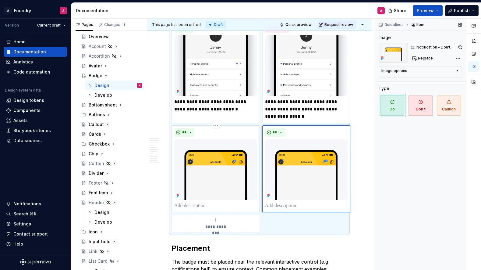
click at [190, 209] on p at bounding box center [215, 205] width 83 height 7
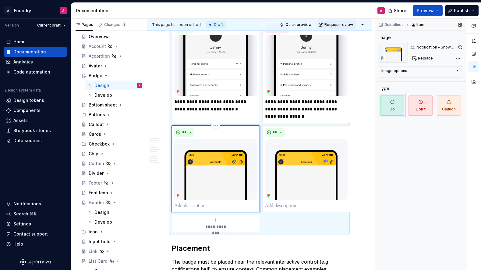
type textarea "*"
click at [283, 209] on p at bounding box center [306, 205] width 83 height 7
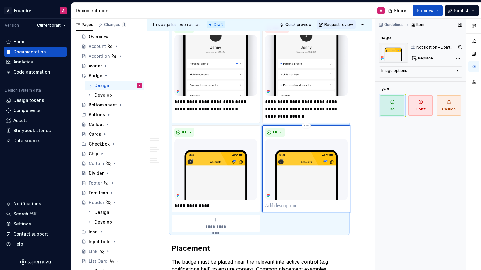
type textarea "*"
click at [278, 137] on button "**" at bounding box center [275, 132] width 20 height 9
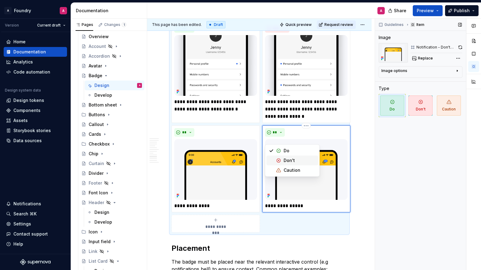
click at [281, 159] on div "Suggestions" at bounding box center [278, 160] width 5 height 5
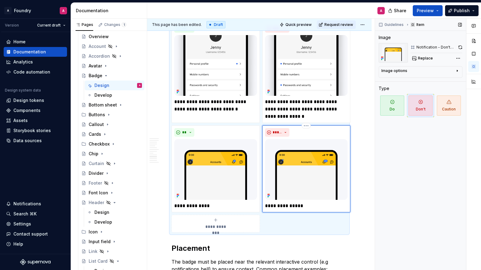
click at [330, 208] on div "**********" at bounding box center [306, 168] width 83 height 81
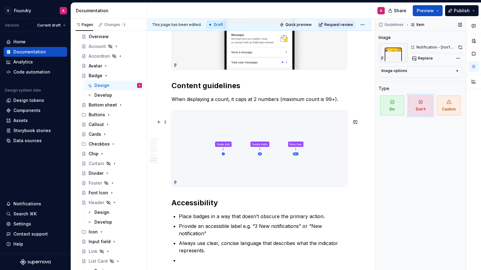
scroll to position [1900, 0]
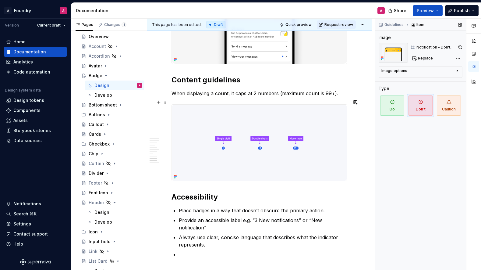
click at [271, 97] on p "When displaying a count, it caps at 2 numbers (maximum count is 99+)." at bounding box center [260, 93] width 176 height 7
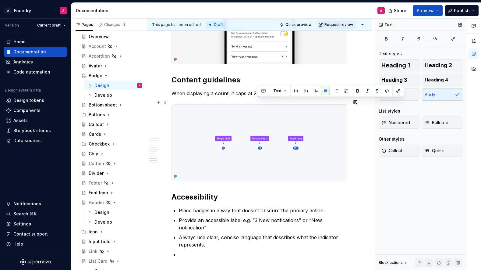
click at [271, 97] on p "When displaying a count, it caps at 2 numbers (maximum count is 99+)." at bounding box center [260, 93] width 176 height 7
click at [233, 97] on p "When displaying a count, it caps at 2 numbers (maximum count is 99+)." at bounding box center [260, 93] width 176 height 7
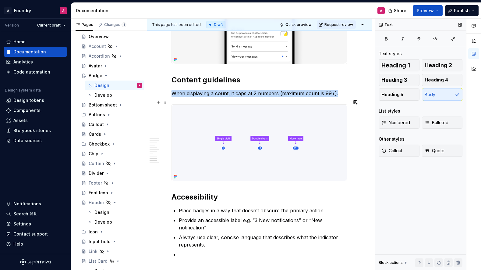
click at [233, 97] on p "When displaying a count, it caps at 2 numbers (maximum count is 99+)." at bounding box center [260, 93] width 176 height 7
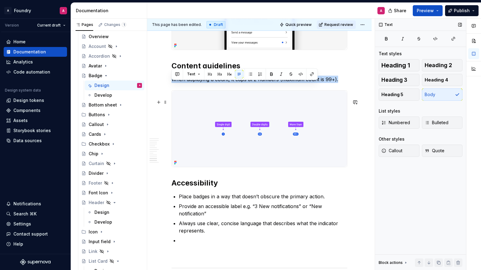
scroll to position [1917, 0]
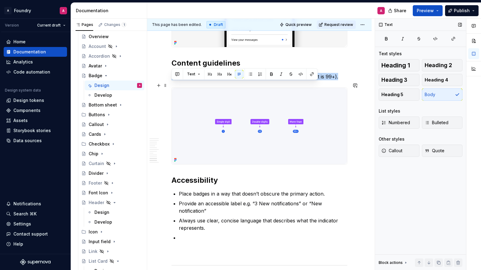
click at [323, 80] on p "When displaying a count, it caps at 2 numbers (maximum count is 99+)." at bounding box center [260, 76] width 176 height 7
drag, startPoint x: 338, startPoint y: 86, endPoint x: 169, endPoint y: 86, distance: 168.8
click at [264, 80] on p "When displaying a count, it caps at 2 numbers (maximum count is 99+)." at bounding box center [260, 76] width 176 height 7
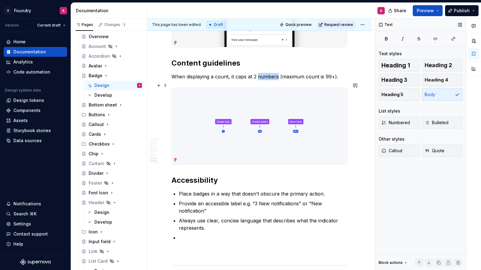
click at [264, 80] on p "When displaying a count, it caps at 2 numbers (maximum count is 99+)." at bounding box center [260, 76] width 176 height 7
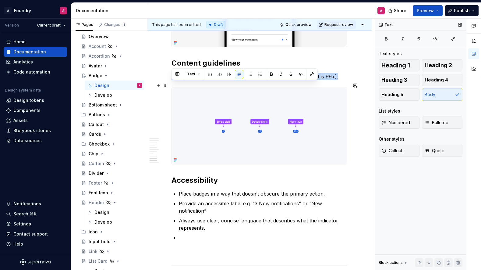
click at [264, 80] on p "When displaying a count, it caps at 2 numbers (maximum count is 99+)." at bounding box center [260, 76] width 176 height 7
click at [279, 80] on p "When displaying a count, it caps at 2 numbers (maximum count is 99+)." at bounding box center [260, 76] width 176 height 7
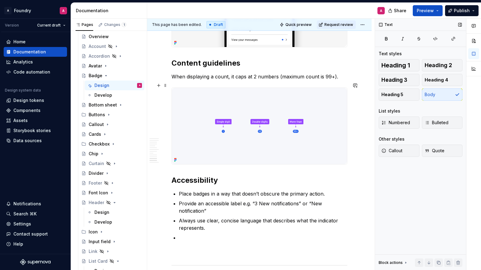
click at [215, 80] on p "When displaying a count, it caps at 2 numbers (maximum count is 99+)." at bounding box center [260, 76] width 176 height 7
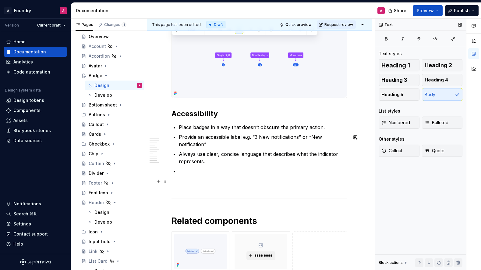
click at [196, 175] on ul "Place badges in a way that doesn’t obscure the primary action. Provide an acces…" at bounding box center [263, 148] width 169 height 51
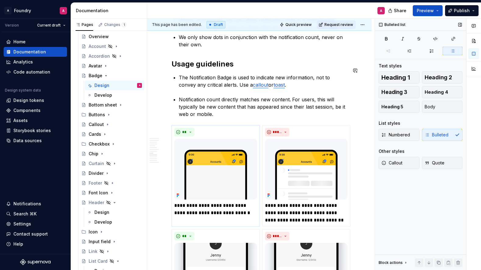
scroll to position [1139, 0]
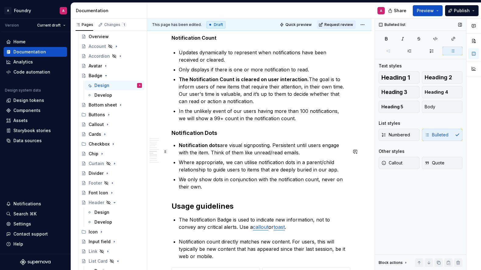
click at [303, 156] on p "Notification dots are visual signposting. Persistent until users engage with th…" at bounding box center [263, 148] width 169 height 15
drag, startPoint x: 209, startPoint y: 152, endPoint x: 181, endPoint y: 152, distance: 28.6
click at [180, 152] on p "Notification dots are visual signposting. Persistent until users engage with th…" at bounding box center [263, 148] width 169 height 15
click at [446, 132] on div "Numbered Bulleted" at bounding box center [421, 135] width 84 height 12
click at [211, 148] on strong "Notification dots" at bounding box center [199, 145] width 41 height 6
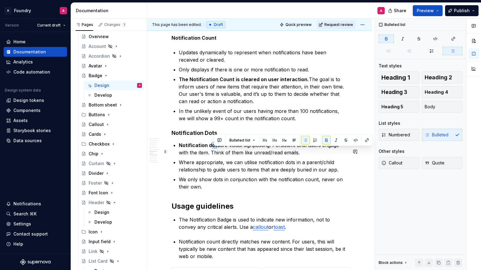
click at [213, 148] on strong "Notification dots" at bounding box center [199, 145] width 41 height 6
click at [215, 148] on strong "Notification dots" at bounding box center [199, 145] width 41 height 6
drag, startPoint x: 217, startPoint y: 152, endPoint x: 181, endPoint y: 151, distance: 36.0
click at [180, 148] on strong "Notification dots" at bounding box center [199, 145] width 41 height 6
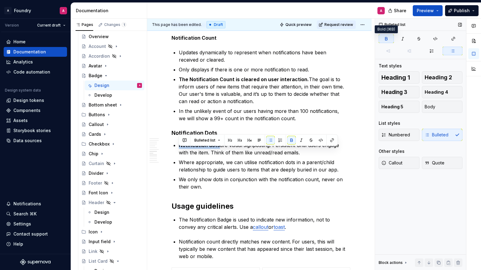
click at [390, 42] on button "button" at bounding box center [386, 38] width 15 height 9
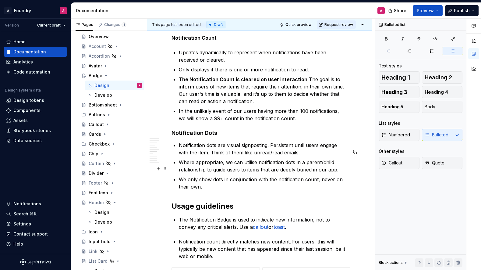
drag, startPoint x: 204, startPoint y: 168, endPoint x: 191, endPoint y: 157, distance: 16.5
click at [202, 166] on p "Where appropriate, we can utilise notification dots in a parent/child relations…" at bounding box center [263, 165] width 169 height 15
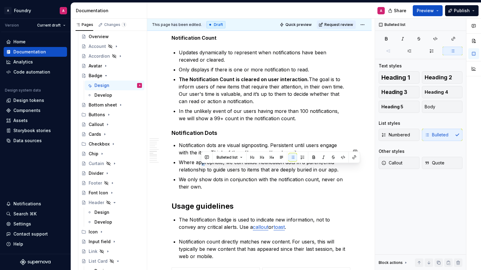
click at [180, 151] on p "Notification dots are visual signposting. Persistent until users engage with th…" at bounding box center [263, 148] width 169 height 15
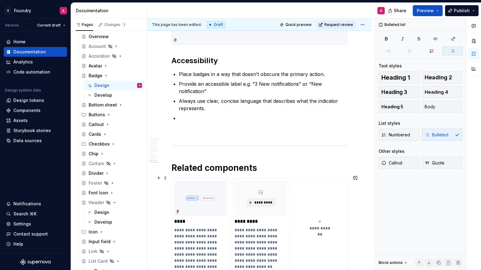
scroll to position [2050, 0]
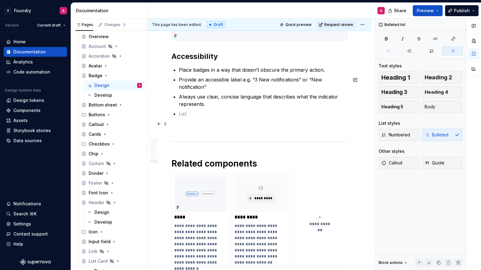
click at [191, 117] on p at bounding box center [263, 113] width 169 height 7
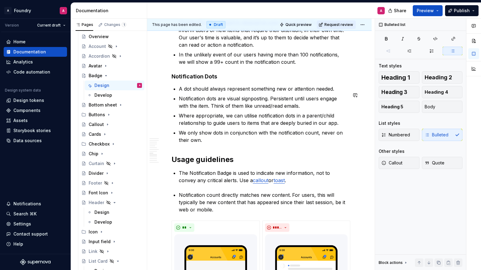
scroll to position [1210, 0]
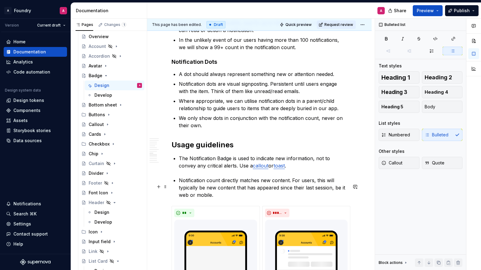
click at [218, 198] on p "Notification count directly matches new content. For users, this will typically…" at bounding box center [263, 187] width 169 height 22
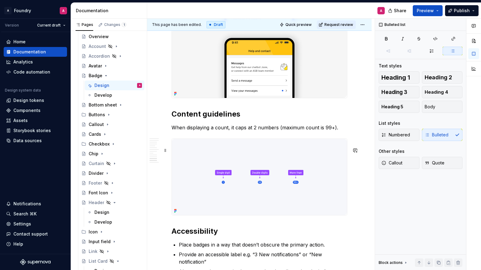
scroll to position [1896, 0]
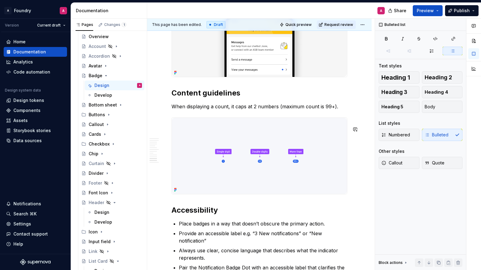
click at [254, 110] on p "When displaying a count, it caps at 2 numbers (maximum count is 99+)." at bounding box center [260, 106] width 176 height 7
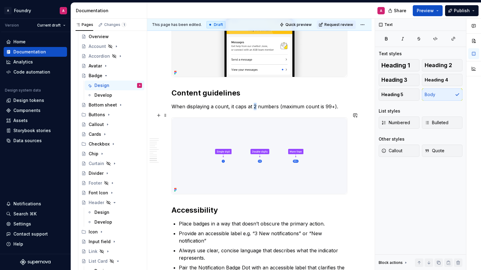
click at [254, 110] on p "When displaying a count, it caps at 2 numbers (maximum count is 99+)." at bounding box center [260, 106] width 176 height 7
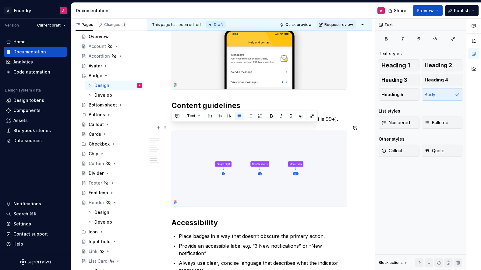
drag, startPoint x: 216, startPoint y: 129, endPoint x: 227, endPoint y: 128, distance: 10.7
click at [216, 122] on p "When displaying a count, it caps at 2 numbers (maximum count is 99+)." at bounding box center [260, 118] width 176 height 7
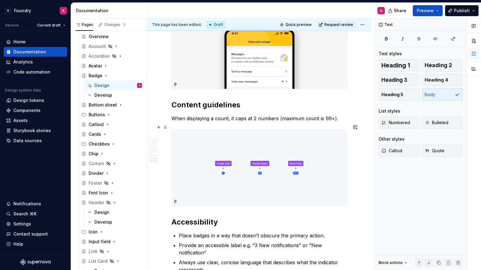
click at [269, 122] on p "When displaying a count, it caps at 2 numbers (maximum count is 99+)." at bounding box center [260, 118] width 176 height 7
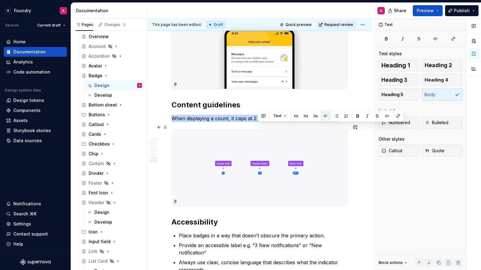
click at [269, 122] on p "When displaying a count, it caps at 2 numbers (maximum count is 99+)." at bounding box center [260, 118] width 176 height 7
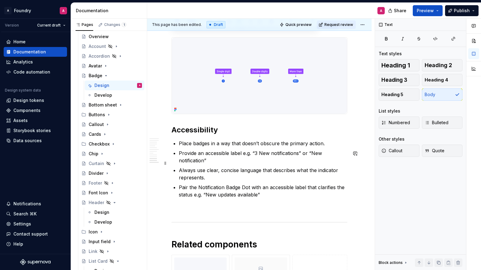
scroll to position [1981, 0]
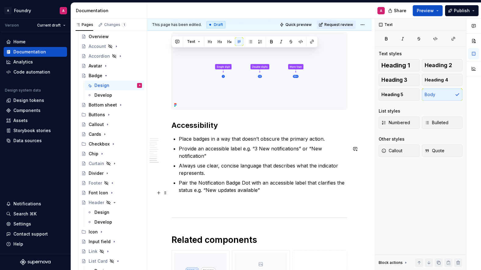
click at [264, 193] on p "Pair the Notification Badge Dot with an accessible label that clarifies the sta…" at bounding box center [263, 186] width 169 height 15
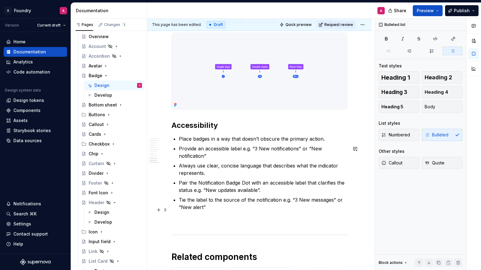
click at [302, 210] on p "Tie the label to the source of the notification e.g. “3 New messages” or “New a…" at bounding box center [263, 203] width 169 height 15
click at [296, 209] on p "Tie the label to the source of the notification e.g. “3 New messages” or “New a…" at bounding box center [263, 203] width 169 height 15
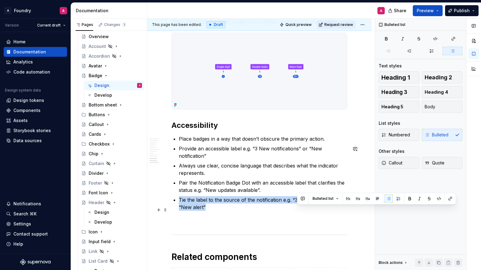
click at [296, 209] on p "Tie the label to the source of the notification e.g. “3 New messages” or “New a…" at bounding box center [263, 203] width 169 height 15
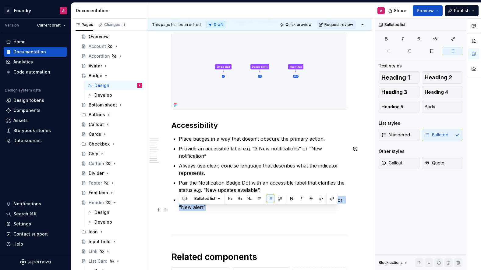
click at [245, 211] on p "Tie the label to the source of the notification e.g. “3 New messages” or “New a…" at bounding box center [263, 203] width 169 height 15
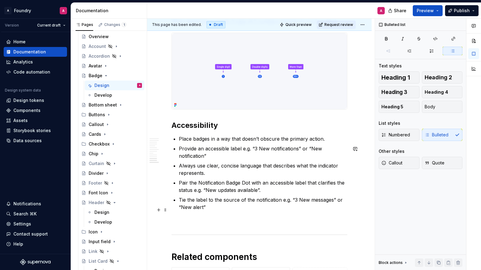
click at [239, 210] on p "Tie the label to the source of the notification e.g. “3 New messages” or “New a…" at bounding box center [263, 203] width 169 height 15
click at [215, 211] on p "Tie the label to the source of the notification e.g. “3 New messages” or “New a…" at bounding box center [263, 203] width 169 height 15
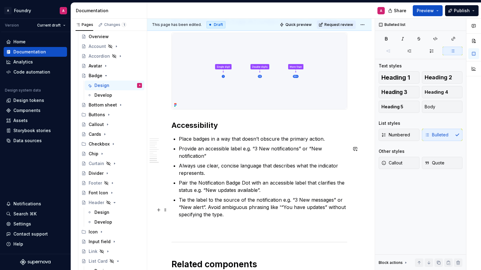
click at [281, 217] on p "Tie the label to the source of the notification e.g. “3 New messages” or “New a…" at bounding box center [263, 207] width 169 height 22
click at [261, 218] on p "Tie the label to the source of the notification e.g. “3 New messages” or “New a…" at bounding box center [263, 207] width 169 height 22
drag, startPoint x: 231, startPoint y: 218, endPoint x: 262, endPoint y: 218, distance: 30.8
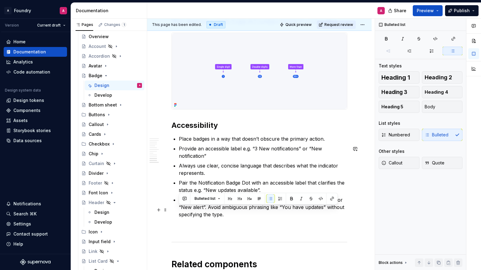
click at [232, 218] on p "Tie the label to the source of the notification e.g. “3 New messages” or “New a…" at bounding box center [263, 207] width 169 height 22
click at [274, 216] on p "Tie the label to the source of the notification e.g. “3 New messages” or “New a…" at bounding box center [263, 207] width 169 height 22
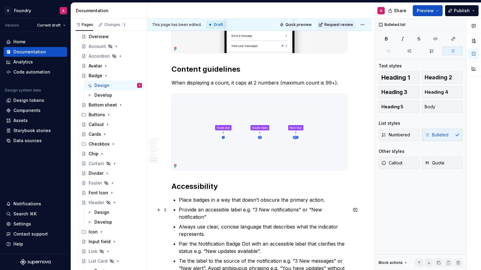
scroll to position [1918, 0]
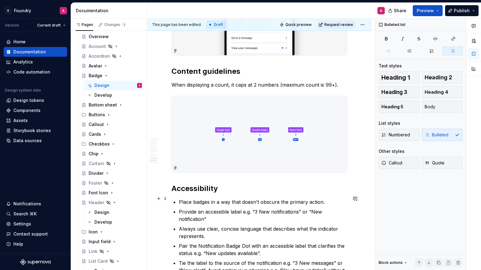
click at [193, 193] on h2 "Accessibility" at bounding box center [260, 188] width 176 height 10
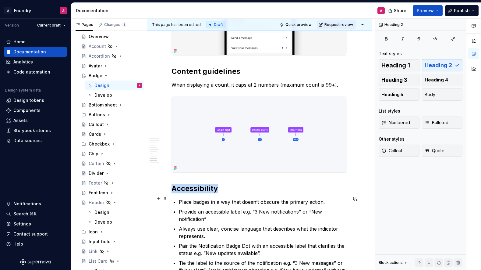
click at [193, 193] on h2 "Accessibility" at bounding box center [260, 188] width 176 height 10
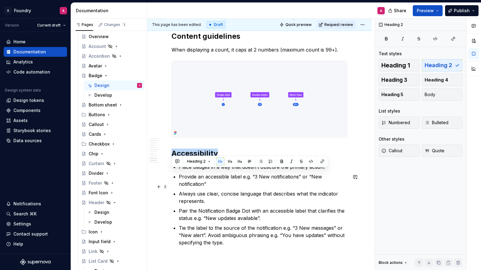
scroll to position [1980, 0]
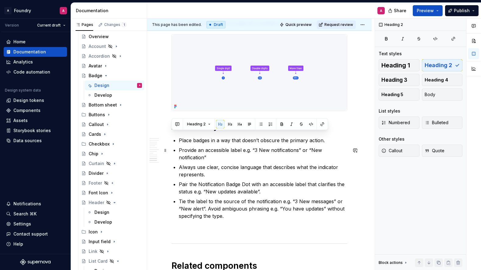
click at [258, 144] on p "Place badges in a way that doesn’t obscure the primary action." at bounding box center [263, 140] width 169 height 7
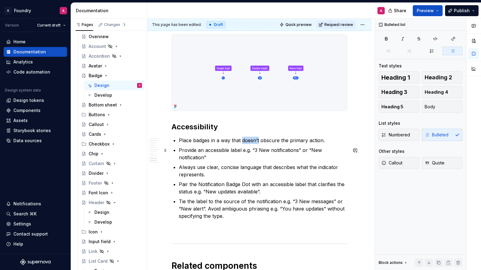
click at [258, 144] on p "Place badges in a way that doesn’t obscure the primary action." at bounding box center [263, 140] width 169 height 7
click at [198, 161] on p "Provide an accessible label e.g. “3 New notifications” or “New notification”" at bounding box center [263, 153] width 169 height 15
click at [207, 161] on p "Provide an accessible label e.g. “3 New notifications” or “New notification”" at bounding box center [263, 153] width 169 height 15
click at [244, 178] on p "Always use clear, concise language that describes what the indicator represents." at bounding box center [263, 170] width 169 height 15
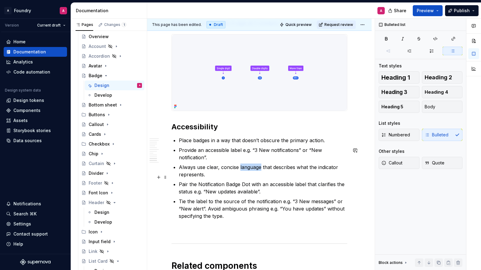
click at [244, 178] on p "Always use clear, concise language that describes what the indicator represents." at bounding box center [263, 170] width 169 height 15
click at [193, 178] on p "Always use clear, concise language that describes what the indicator represents." at bounding box center [263, 170] width 169 height 15
click at [296, 177] on p "Always use clear, concise language that describes what the indicator represents." at bounding box center [263, 170] width 169 height 15
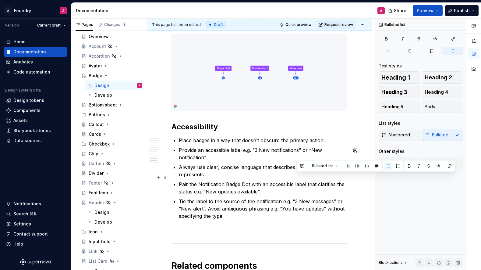
click at [296, 177] on p "Always use clear, concise language that describes what the indicator represents." at bounding box center [263, 170] width 169 height 15
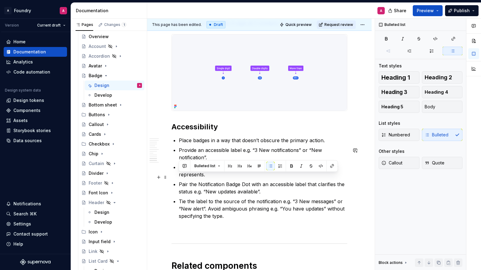
click at [292, 178] on p "Always use clear, concise language that describes what the indicator represents." at bounding box center [263, 170] width 169 height 15
click at [208, 178] on p "Always use clear, concise language that describes what the indicator represents." at bounding box center [263, 170] width 169 height 15
click at [204, 195] on p "Pair the Notification Badge Dot with an accessible label that clarifies the sta…" at bounding box center [263, 187] width 169 height 15
click at [222, 177] on p "Always use clear, concise language that describes what the indicator represents." at bounding box center [263, 170] width 169 height 15
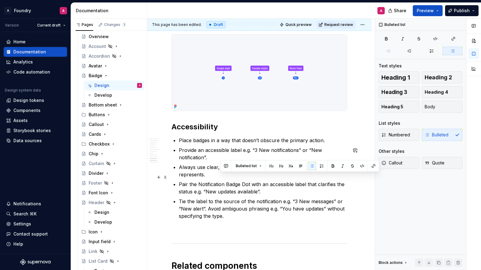
click at [222, 177] on p "Always use clear, concise language that describes what the indicator represents." at bounding box center [263, 170] width 169 height 15
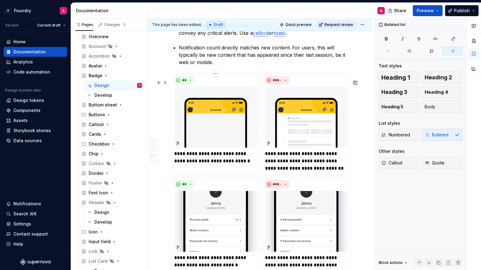
scroll to position [1219, 0]
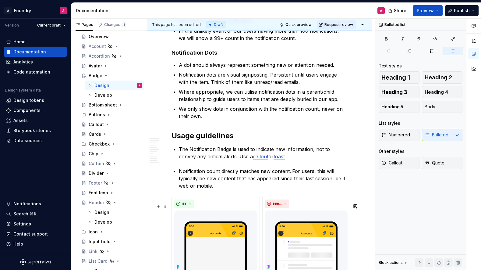
click at [366, 213] on div "**********" at bounding box center [261, 144] width 228 height 251
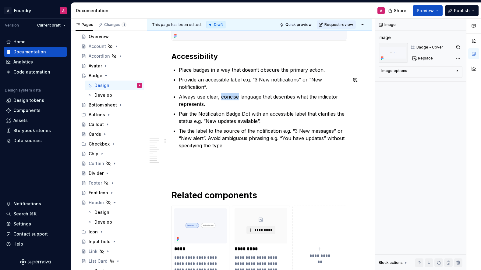
scroll to position [2053, 0]
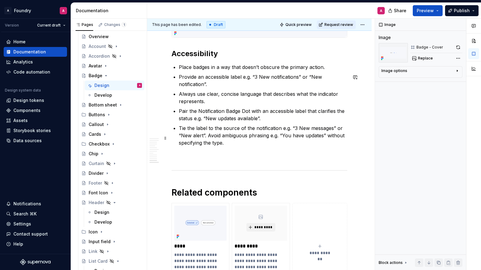
click at [231, 143] on p "Tie the label to the source of the notification e.g. “3 New messages” or “New a…" at bounding box center [263, 135] width 169 height 22
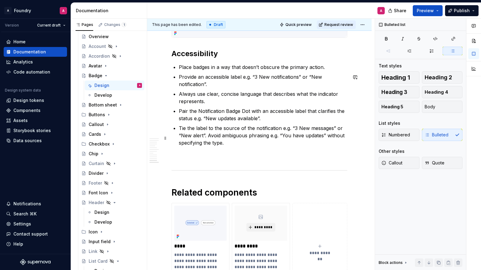
drag, startPoint x: 280, startPoint y: 138, endPoint x: 284, endPoint y: 139, distance: 3.7
click at [280, 138] on p "Tie the label to the source of the notification e.g. “3 New messages” or “New a…" at bounding box center [263, 135] width 169 height 22
click at [180, 86] on p "Provide an accessible label e.g. “3 New notifications” or “New notification”." at bounding box center [263, 80] width 169 height 15
drag, startPoint x: 227, startPoint y: 153, endPoint x: 178, endPoint y: 137, distance: 51.6
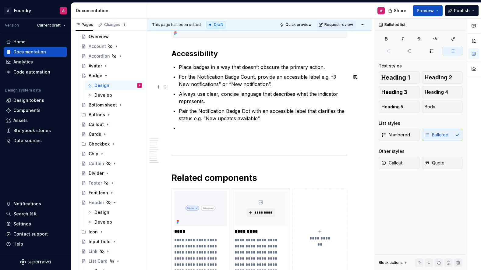
click at [264, 88] on p "For the Notification Badge Count, provide an accessible label e.g. “3 New notif…" at bounding box center [263, 80] width 169 height 15
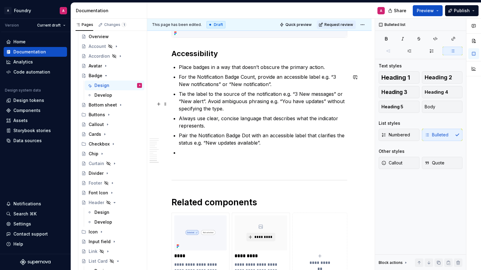
click at [180, 104] on p "Tie the label to the source of the notification e.g. “3 New messages” or “New a…" at bounding box center [263, 101] width 169 height 22
drag, startPoint x: 215, startPoint y: 87, endPoint x: 179, endPoint y: 88, distance: 36.3
click at [179, 87] on p "For the Notification Badge Count, provide an accessible label e.g. “3 New notif…" at bounding box center [263, 80] width 169 height 15
copy p "For the Notification"
click at [179, 104] on p "Tie the label to the source of the notification e.g. “3 New messages” or “New a…" at bounding box center [263, 101] width 169 height 22
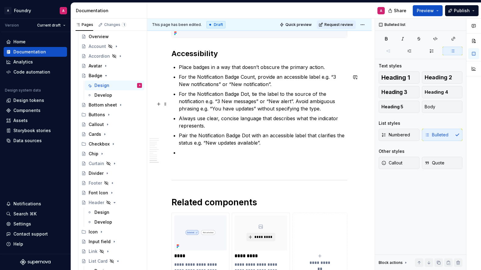
drag, startPoint x: 288, startPoint y: 119, endPoint x: 301, endPoint y: 119, distance: 13.1
click at [288, 112] on p "For the Notification Badge Dot, tie the label to the source of the notification…" at bounding box center [263, 101] width 169 height 22
drag, startPoint x: 309, startPoint y: 119, endPoint x: 321, endPoint y: 119, distance: 11.3
click at [310, 112] on p "For the Notification Badge Dot, tie the label to the source of the notification…" at bounding box center [263, 101] width 169 height 22
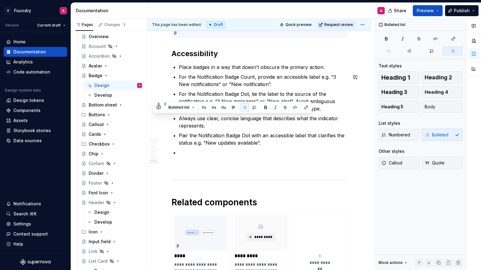
click at [325, 112] on p "For the Notification Badge Dot, tie the label to the source of the notification…" at bounding box center [263, 101] width 169 height 22
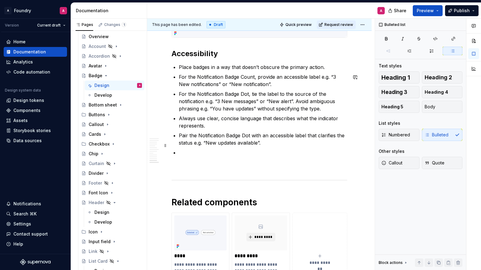
click at [233, 146] on p "Pair the Notification Badge Dot with an accessible label that clarifies the sta…" at bounding box center [263, 139] width 169 height 15
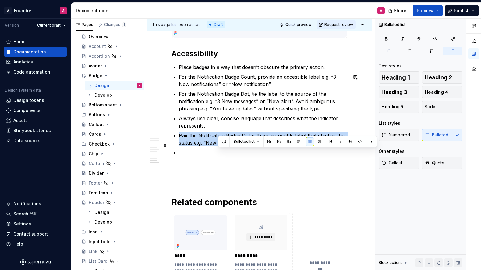
click at [233, 146] on p "Pair the Notification Badge Dot with an accessible label that clarifies the sta…" at bounding box center [263, 139] width 169 height 15
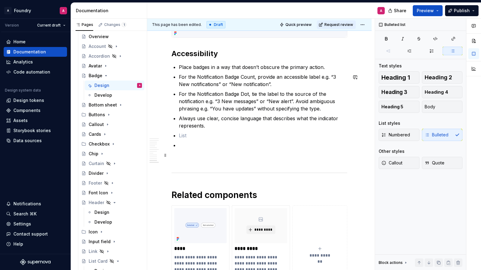
click at [183, 149] on p at bounding box center [263, 144] width 169 height 7
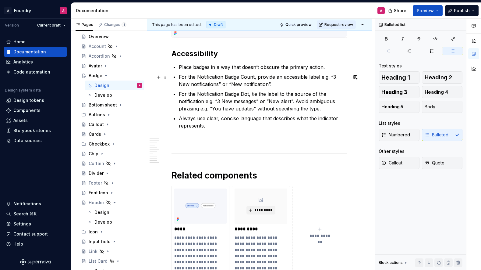
click at [247, 71] on p "Place badges in a way that doesn’t obscure the primary action." at bounding box center [263, 66] width 169 height 7
click at [248, 71] on p "Place badges in a way that doesn’t obscure the primary action." at bounding box center [263, 66] width 169 height 7
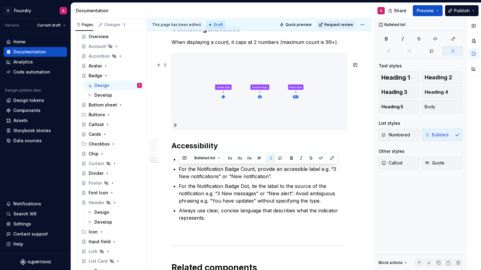
scroll to position [1954, 0]
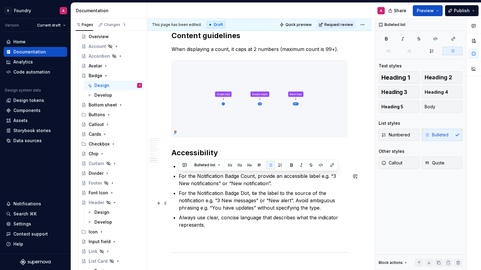
click at [241, 210] on p "For the Notification Badge Dot, tie the label to the source of the notification…" at bounding box center [263, 200] width 169 height 22
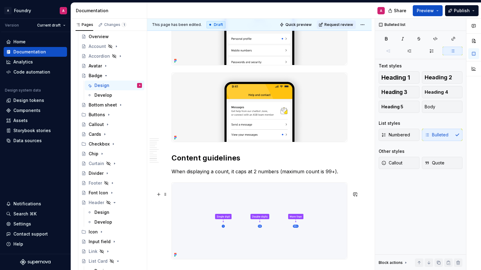
scroll to position [1816, 0]
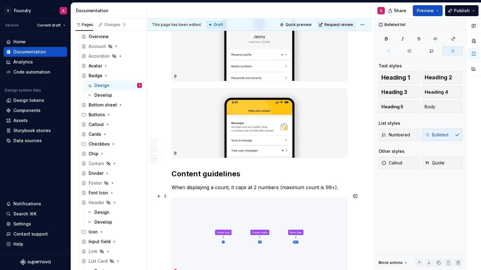
click at [248, 191] on p "When displaying a count, it caps at 2 numbers (maximum count is 99+)." at bounding box center [260, 186] width 176 height 7
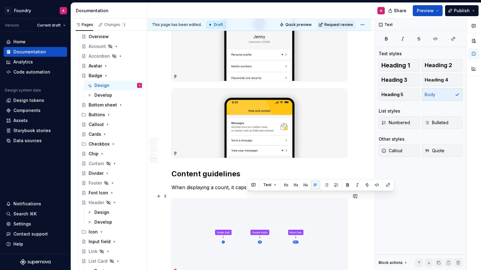
click at [248, 191] on p "When displaying a count, it caps at 2 numbers (maximum count is 99+)." at bounding box center [260, 186] width 176 height 7
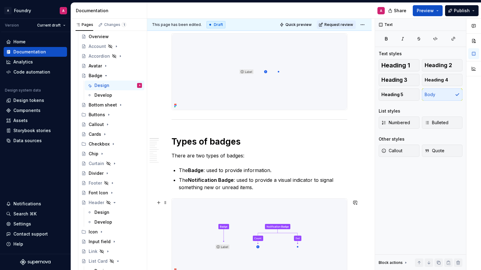
scroll to position [200, 0]
click at [249, 160] on p "There are two types of badges:" at bounding box center [260, 155] width 176 height 7
click at [208, 158] on p "There are two types of badges:" at bounding box center [260, 155] width 176 height 7
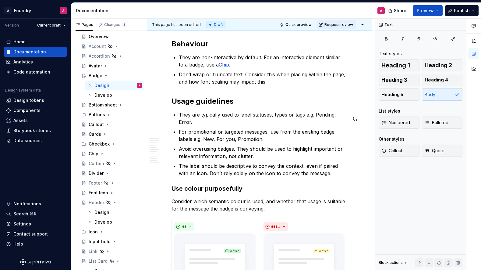
scroll to position [580, 0]
click at [247, 138] on p "For promotional or targeted messages, use from the existing badge labels e.g. N…" at bounding box center [263, 135] width 169 height 15
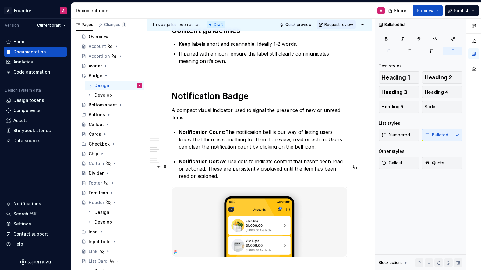
scroll to position [910, 0]
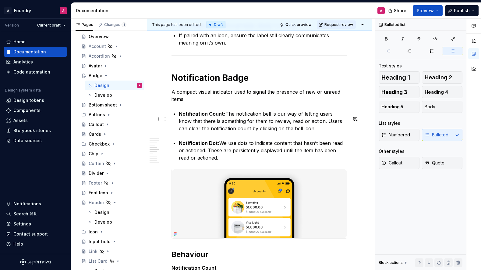
click at [207, 117] on strong "Notification Count:" at bounding box center [202, 114] width 47 height 6
click at [208, 117] on strong "Notification Count:" at bounding box center [202, 114] width 47 height 6
click at [215, 117] on strong "Notification Badge Count:" at bounding box center [210, 114] width 63 height 6
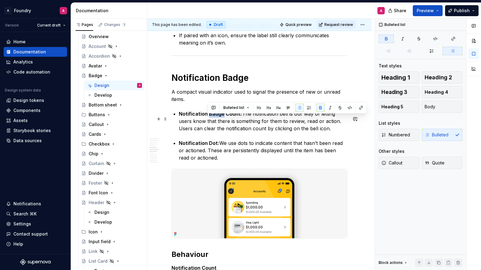
copy strong "Badge"
click at [209, 146] on strong "Notification Dot:" at bounding box center [199, 143] width 41 height 6
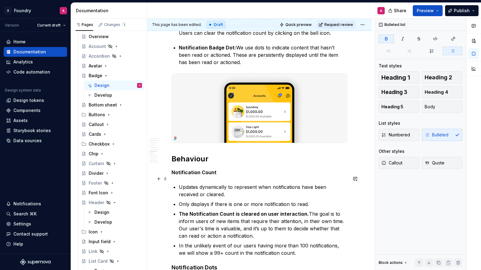
scroll to position [1065, 0]
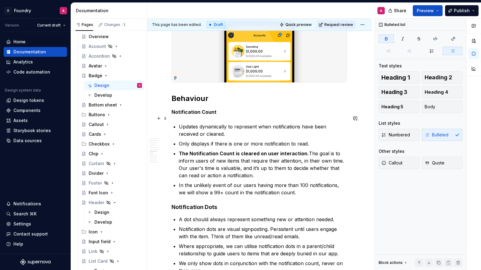
click at [200, 115] on strong "Notification Count" at bounding box center [194, 112] width 45 height 6
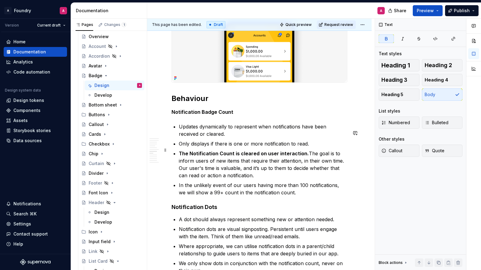
click at [259, 147] on p "Only displays if there is one or more notification to read." at bounding box center [263, 143] width 169 height 7
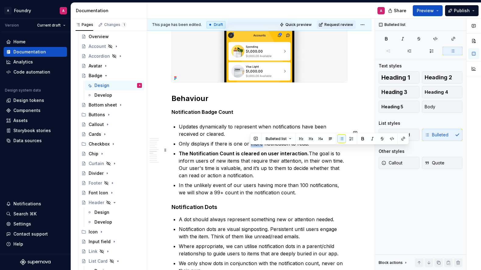
click at [259, 147] on p "Only displays if there is one or more notification to read." at bounding box center [263, 143] width 169 height 7
click at [232, 147] on p "Only displays if there is one or more notification to read." at bounding box center [263, 143] width 169 height 7
click at [214, 147] on p "Only displays if there is one or more notification to read." at bounding box center [263, 143] width 169 height 7
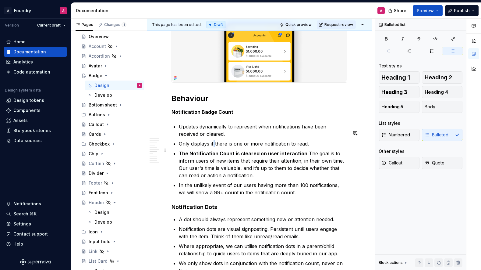
click at [214, 147] on p "Only displays if there is one or more notification to read." at bounding box center [263, 143] width 169 height 7
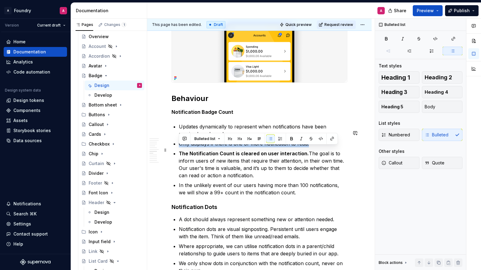
click at [214, 147] on p "Only displays if there is one or more notification to read." at bounding box center [263, 143] width 169 height 7
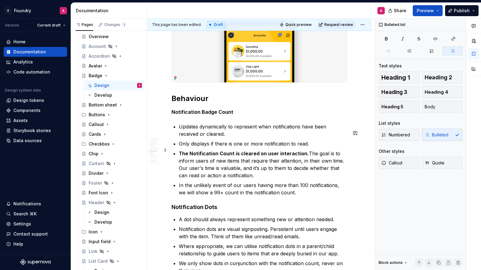
click at [220, 147] on p "Only displays if there is one or more notification to read." at bounding box center [263, 143] width 169 height 7
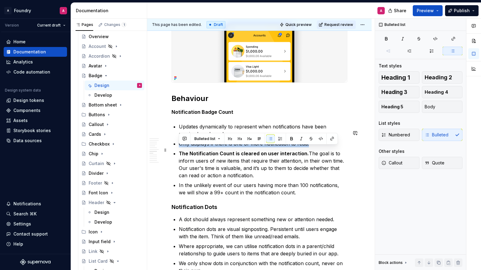
click at [220, 147] on p "Only displays if there is one or more notification to read." at bounding box center [263, 143] width 169 height 7
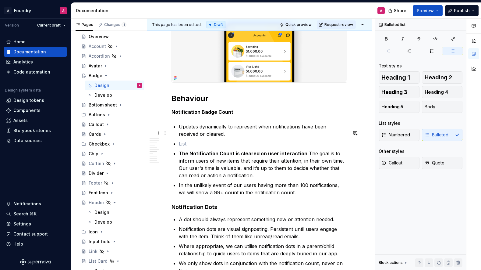
click at [180, 132] on p "Updates dynamically to represent when notifications have been received or clear…" at bounding box center [263, 130] width 169 height 15
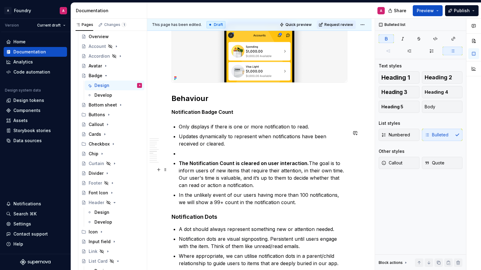
click at [180, 165] on p "The Notification Count is cleared on user interaction. The goal is to inform us…" at bounding box center [263, 173] width 169 height 29
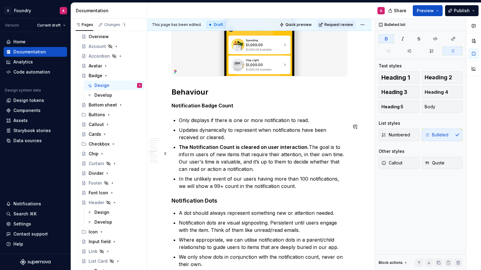
scroll to position [1073, 0]
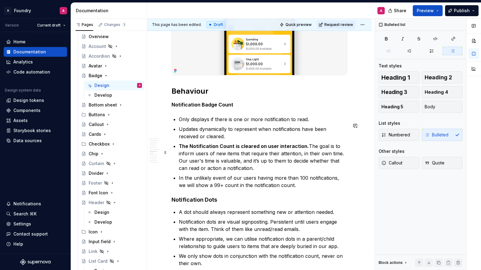
click at [337, 167] on p "The Notification Count is cleared on user interaction. The goal is to inform us…" at bounding box center [263, 156] width 169 height 29
click at [294, 189] on p "In the unlikely event of our users having more than 100 notifications, we will …" at bounding box center [263, 181] width 169 height 15
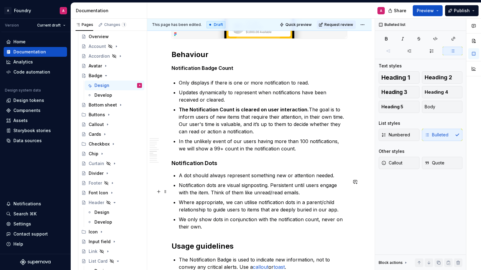
scroll to position [1133, 0]
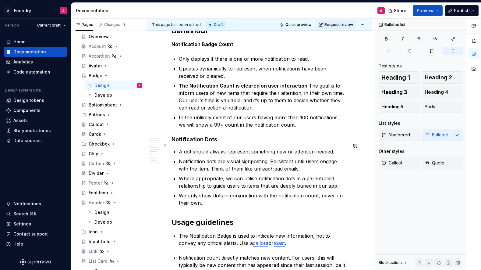
click at [204, 142] on strong "Notification Dots" at bounding box center [195, 139] width 46 height 6
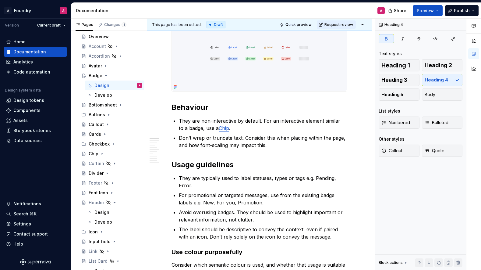
scroll to position [0, 0]
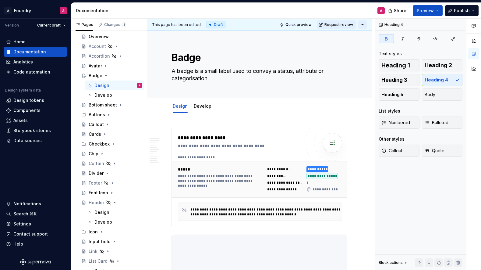
click at [368, 23] on html "A Foundry A Version Current draft Home Documentation Analytics Code automation …" at bounding box center [240, 135] width 481 height 270
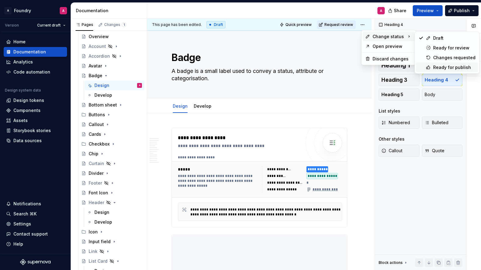
click at [442, 66] on div "Ready for publish" at bounding box center [454, 67] width 42 height 6
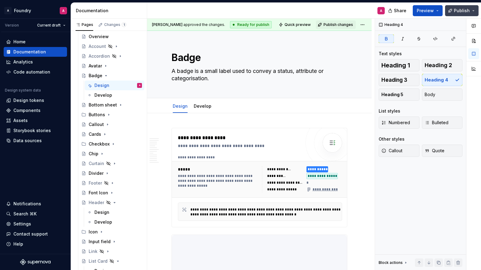
click at [472, 9] on button "Publish" at bounding box center [462, 10] width 34 height 11
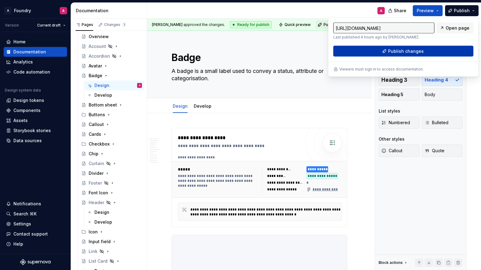
click at [400, 50] on span "Publish changes" at bounding box center [406, 51] width 36 height 6
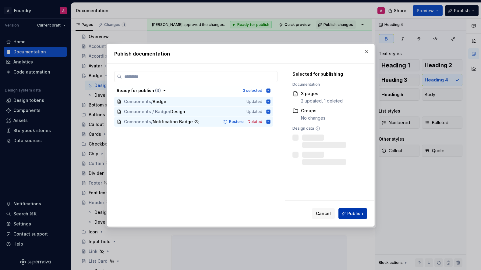
click at [353, 213] on span "Publish" at bounding box center [355, 213] width 16 height 6
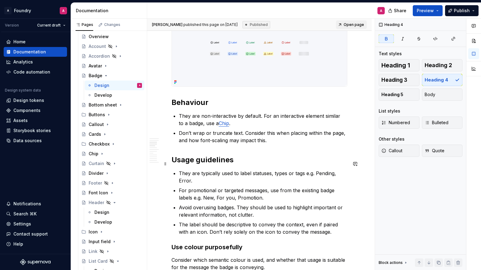
scroll to position [530, 0]
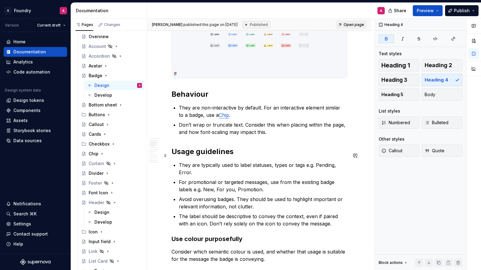
click at [204, 156] on h2 "Usage guidelines" at bounding box center [260, 152] width 176 height 10
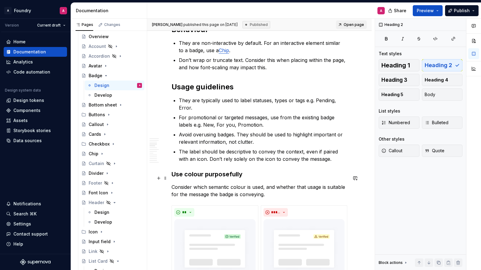
scroll to position [622, 0]
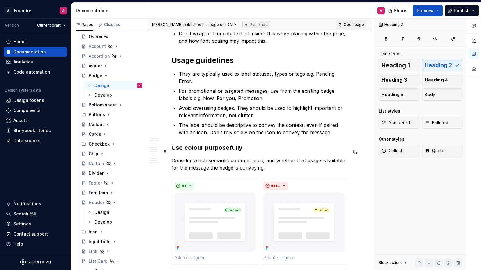
drag, startPoint x: 217, startPoint y: 151, endPoint x: 214, endPoint y: 152, distance: 3.1
click at [217, 151] on h3 "Use colour purposefully" at bounding box center [260, 147] width 176 height 9
click at [208, 152] on h3 "Use colour purposefully" at bounding box center [260, 147] width 176 height 9
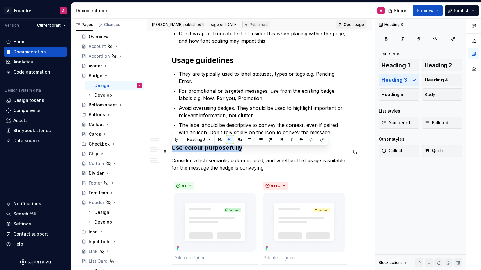
click at [208, 151] on h3 "Use colour purposefully" at bounding box center [260, 147] width 176 height 9
click at [446, 65] on span "Heading 2" at bounding box center [438, 65] width 27 height 6
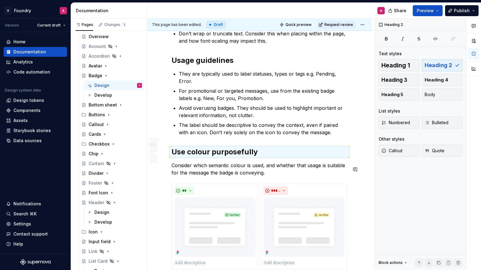
click at [241, 154] on h2 "Use colour purposefully" at bounding box center [260, 152] width 176 height 10
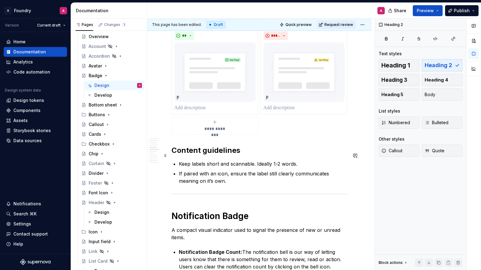
scroll to position [825, 0]
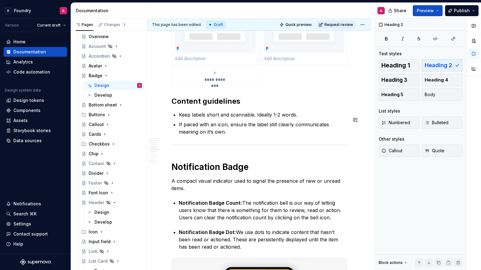
click at [214, 106] on h2 "Content guidelines" at bounding box center [260, 101] width 176 height 10
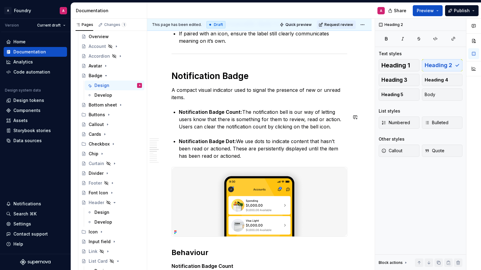
scroll to position [916, 0]
click at [222, 82] on h1 "Notification Badge" at bounding box center [260, 76] width 176 height 11
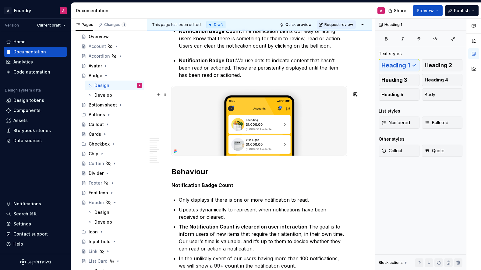
scroll to position [996, 0]
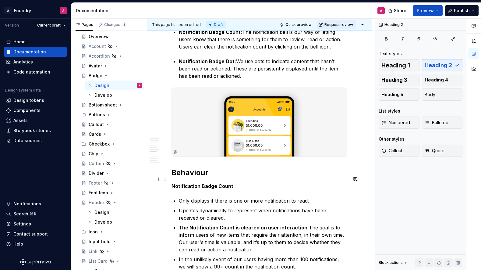
click at [194, 177] on h2 "Behaviour" at bounding box center [260, 173] width 176 height 10
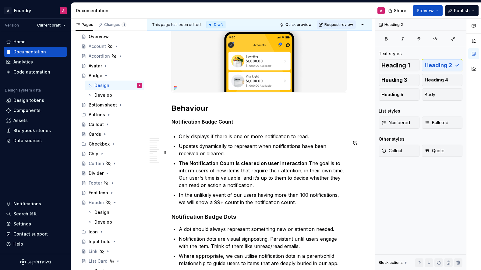
scroll to position [1063, 0]
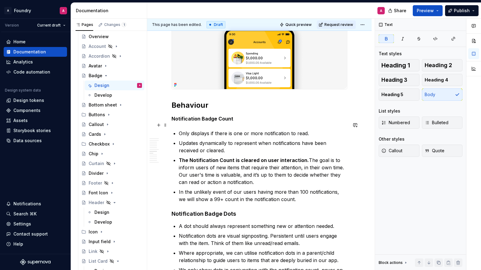
click at [210, 122] on strong "Notification Badge Count" at bounding box center [203, 118] width 62 height 6
click at [205, 122] on strong "Notification Badge Count" at bounding box center [203, 118] width 62 height 6
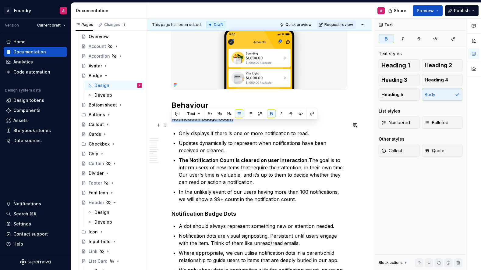
click at [205, 122] on strong "Notification Badge Count" at bounding box center [203, 118] width 62 height 6
click at [403, 82] on span "Heading 3" at bounding box center [394, 80] width 26 height 6
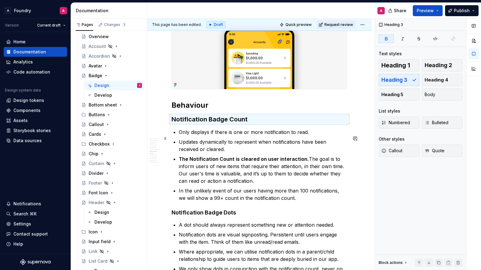
click at [252, 136] on p "Only displays if there is one or more notification to read." at bounding box center [263, 131] width 169 height 7
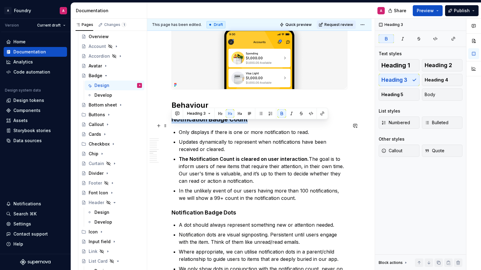
drag, startPoint x: 250, startPoint y: 125, endPoint x: 173, endPoint y: 124, distance: 76.8
click at [173, 123] on h3 "Notification Badge Count" at bounding box center [260, 119] width 176 height 9
click at [205, 215] on strong "Notification Badge Dots" at bounding box center [204, 212] width 65 height 6
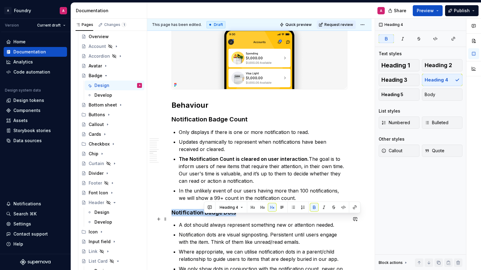
click at [205, 215] on strong "Notification Badge Dots" at bounding box center [204, 212] width 65 height 6
click at [404, 80] on span "Heading 3" at bounding box center [394, 80] width 26 height 6
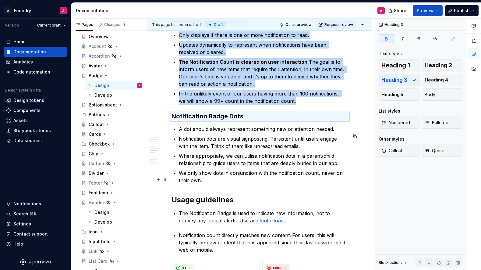
scroll to position [1176, 0]
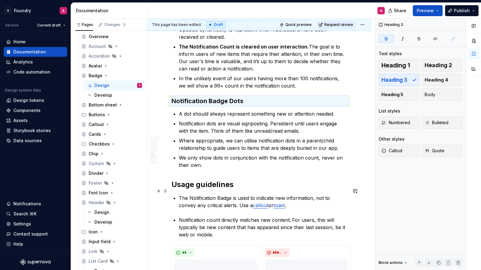
click at [212, 189] on h2 "Usage guidelines" at bounding box center [260, 184] width 176 height 10
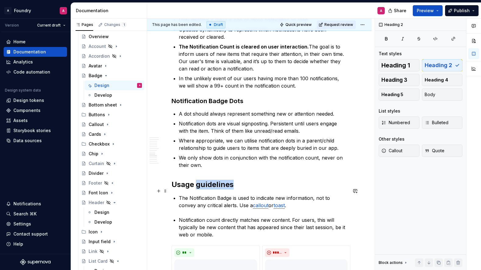
click at [212, 189] on h2 "Usage guidelines" at bounding box center [260, 184] width 176 height 10
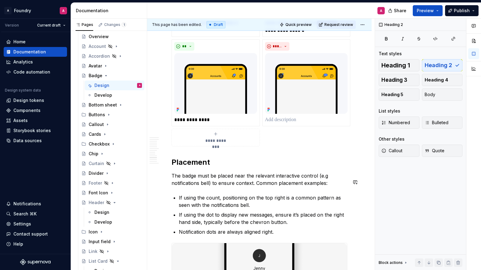
scroll to position [1594, 0]
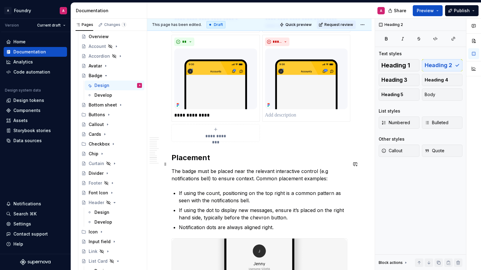
click at [196, 162] on h2 "Placement" at bounding box center [260, 158] width 176 height 10
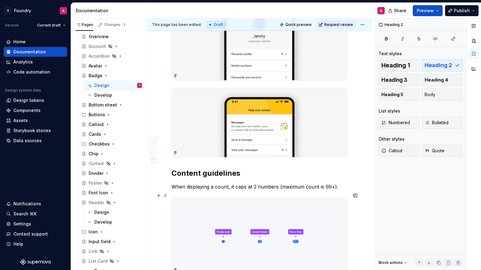
scroll to position [1846, 0]
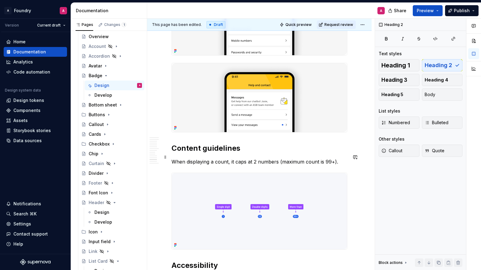
click at [211, 153] on h2 "Content guidelines" at bounding box center [260, 148] width 176 height 10
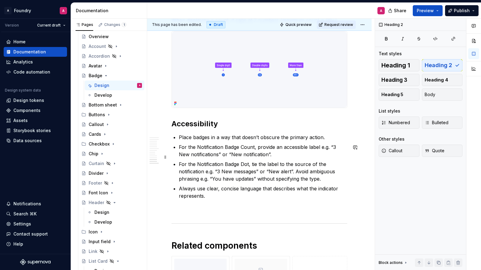
scroll to position [2047, 0]
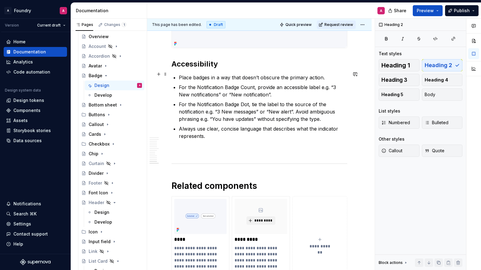
drag, startPoint x: 198, startPoint y: 74, endPoint x: 198, endPoint y: 79, distance: 4.3
click at [198, 69] on h2 "Accessibility" at bounding box center [260, 64] width 176 height 10
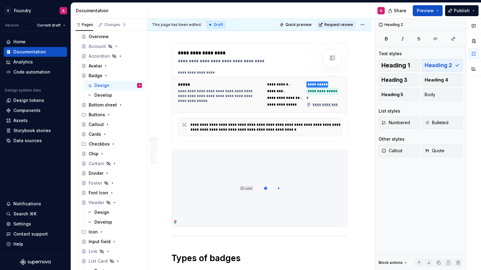
scroll to position [0, 0]
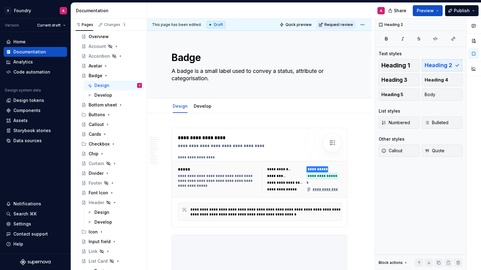
click at [366, 24] on html "A Foundry A Version Current draft Home Documentation Analytics Code automation …" at bounding box center [240, 135] width 481 height 270
click at [349, 49] on html "A Foundry A Version Current draft Home Documentation Analytics Code automation …" at bounding box center [240, 135] width 481 height 270
click at [471, 9] on button "Publish" at bounding box center [462, 10] width 34 height 11
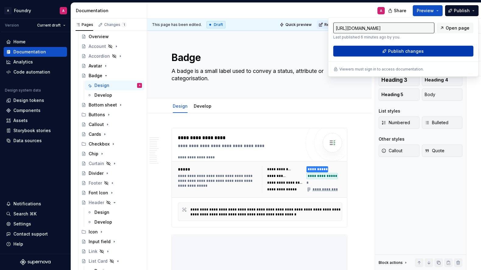
click at [398, 51] on span "Publish changes" at bounding box center [406, 51] width 36 height 6
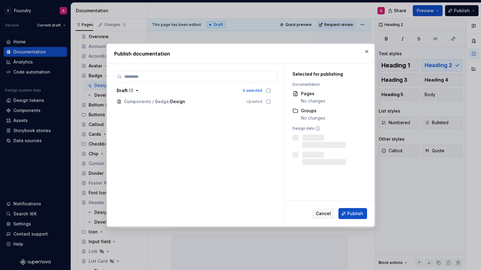
click at [348, 212] on span "Publish" at bounding box center [355, 213] width 16 height 6
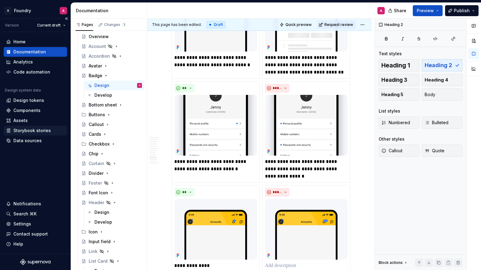
scroll to position [1513, 0]
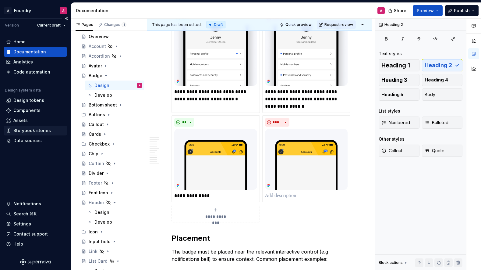
type textarea "*"
